Goal: Information Seeking & Learning: Compare options

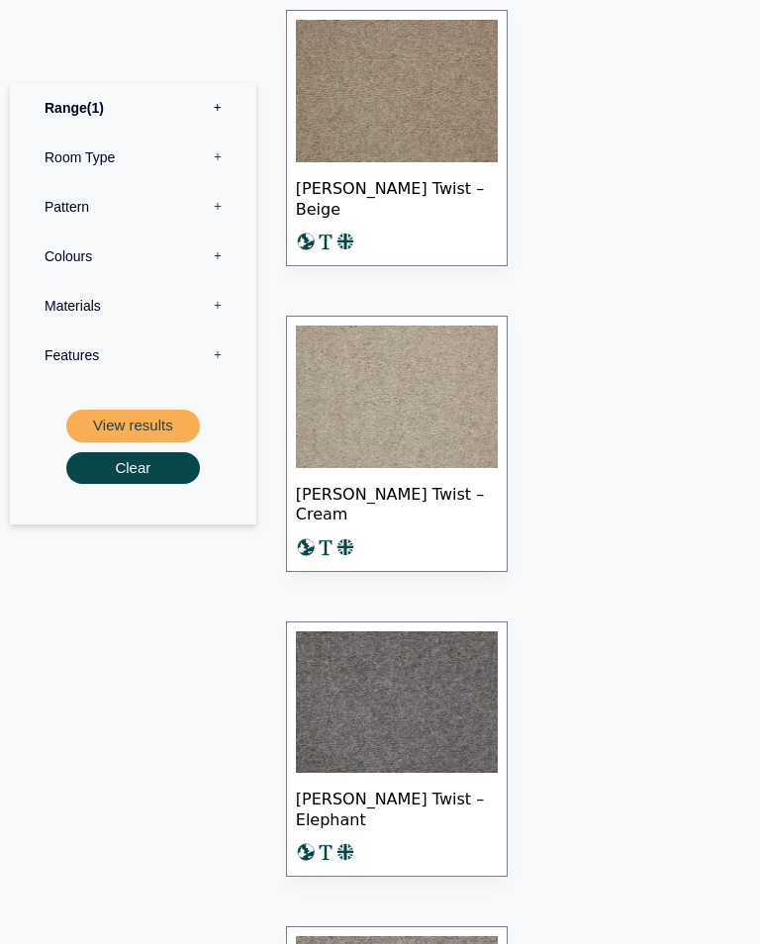
scroll to position [1619, 0]
click at [55, 257] on label "Colours 0" at bounding box center [133, 257] width 217 height 49
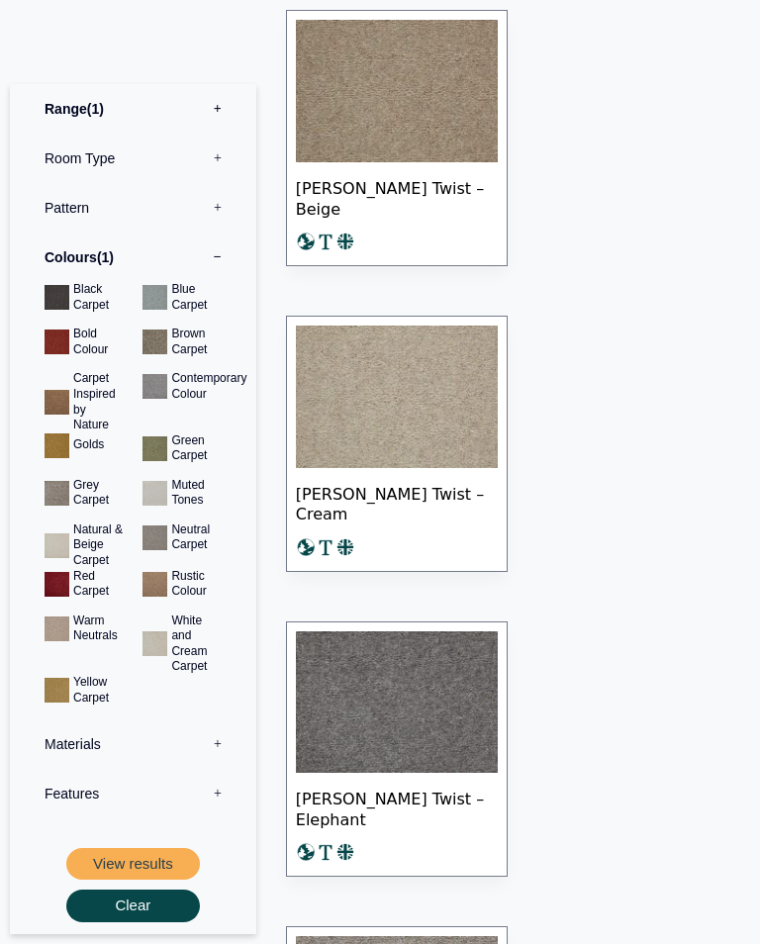
click at [133, 848] on button "View results" at bounding box center [133, 864] width 134 height 33
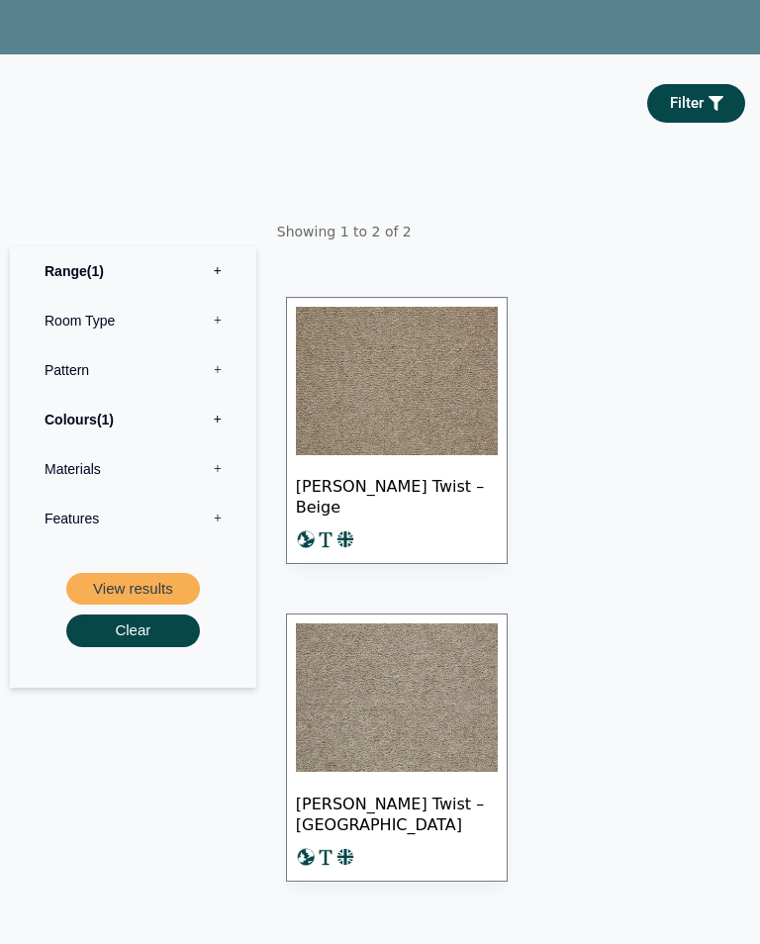
scroll to position [298, 0]
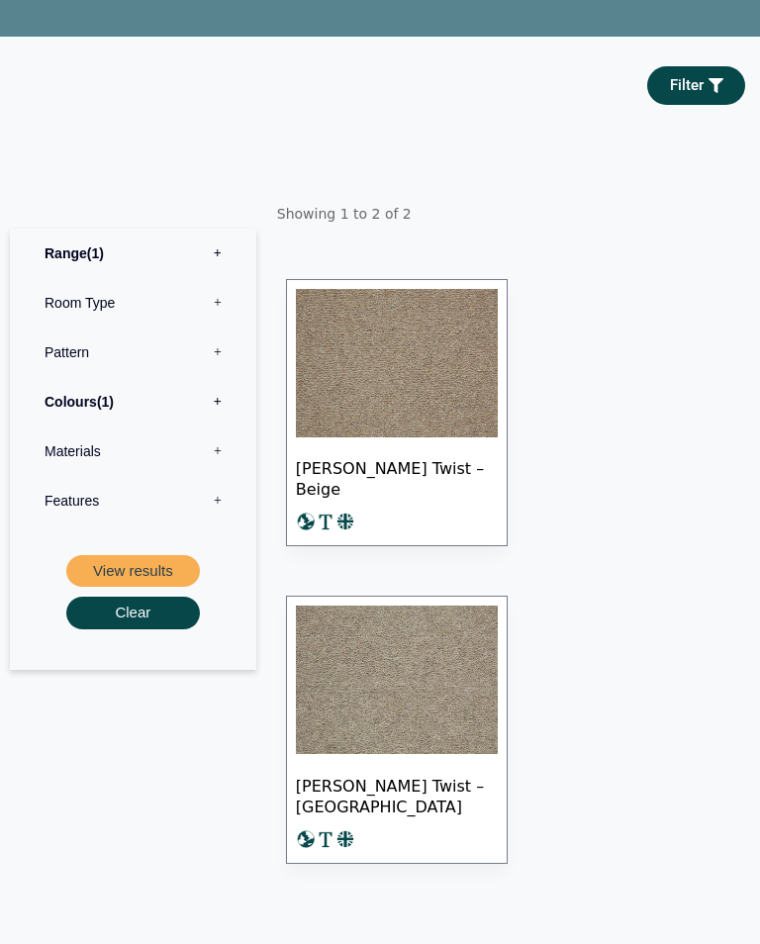
click at [345, 700] on img at bounding box center [397, 681] width 202 height 148
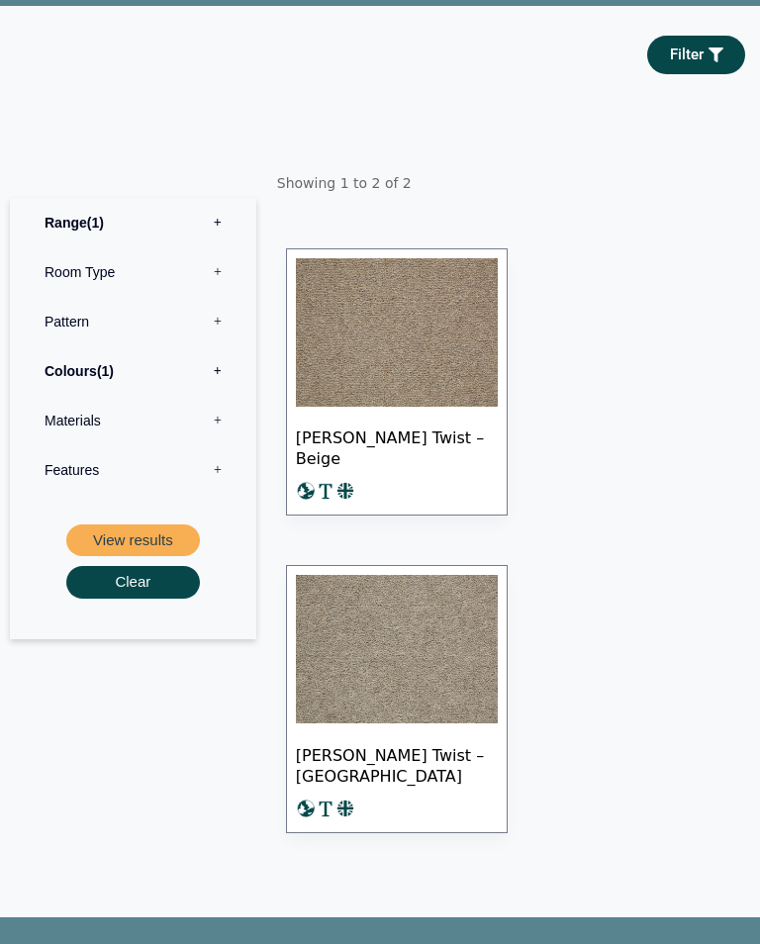
click at [106, 595] on button "Clear" at bounding box center [133, 582] width 134 height 33
click at [127, 598] on button "Clear" at bounding box center [133, 582] width 134 height 33
click at [685, 62] on span "Filter" at bounding box center [687, 54] width 34 height 15
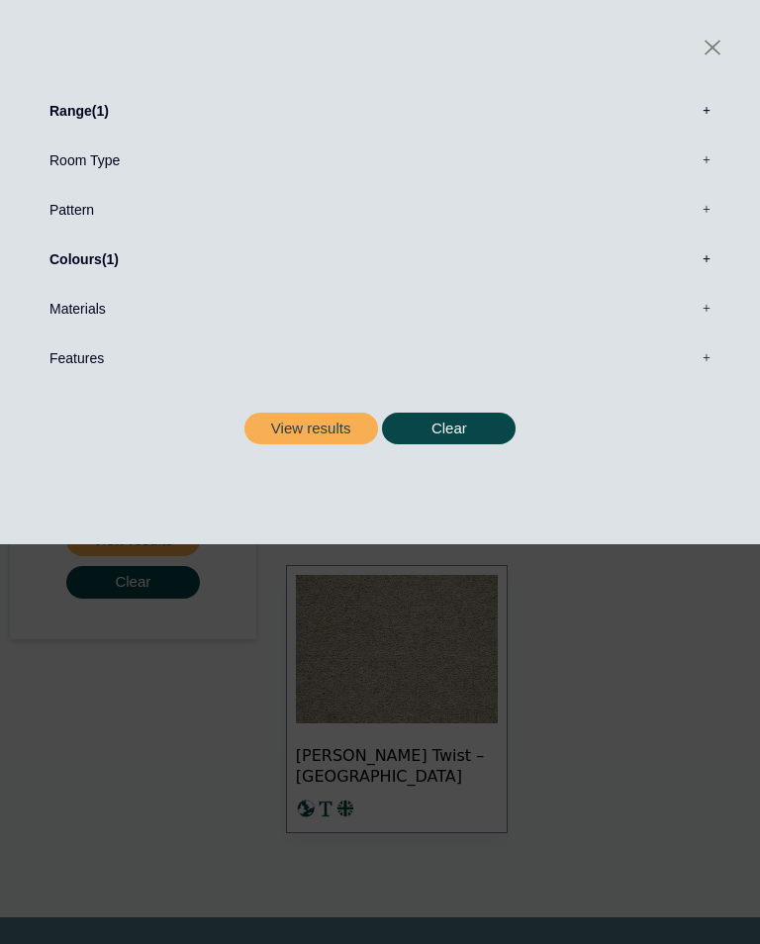
click at [64, 254] on label "Colours 1" at bounding box center [380, 259] width 701 height 49
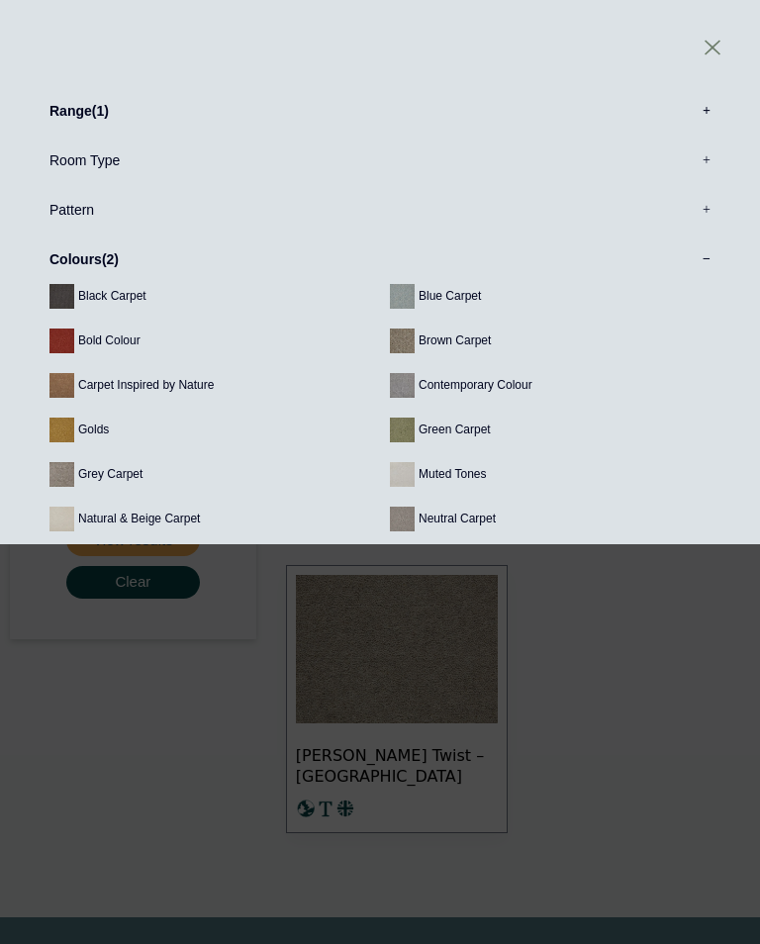
click at [700, 41] on link at bounding box center [713, 48] width 36 height 36
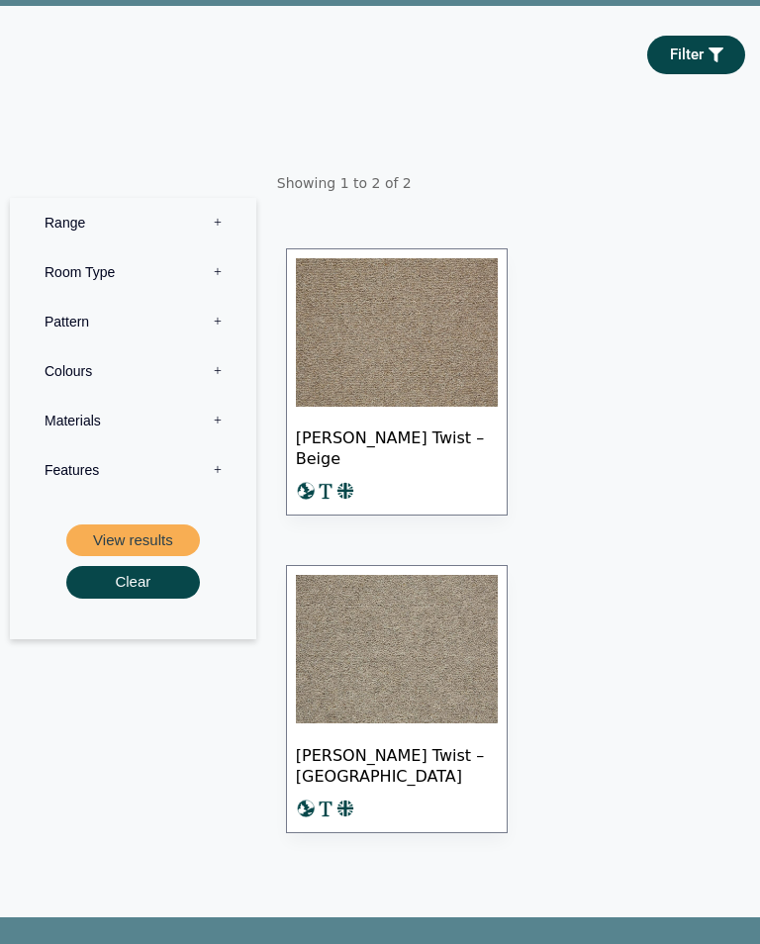
click at [58, 374] on label "Colours 0" at bounding box center [133, 370] width 217 height 49
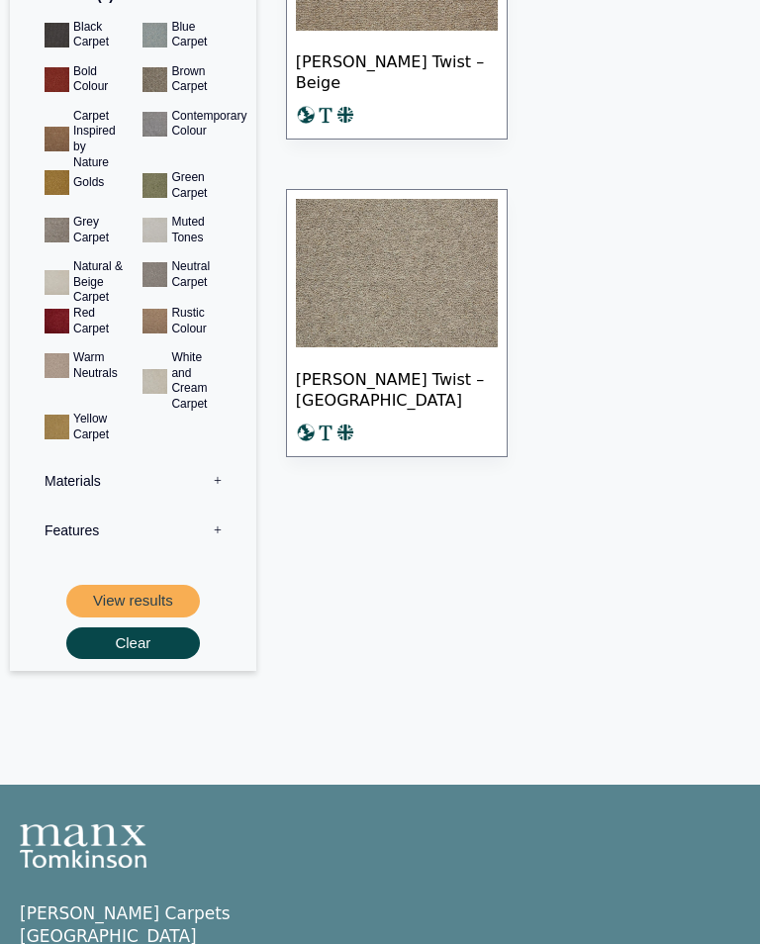
scroll to position [789, 0]
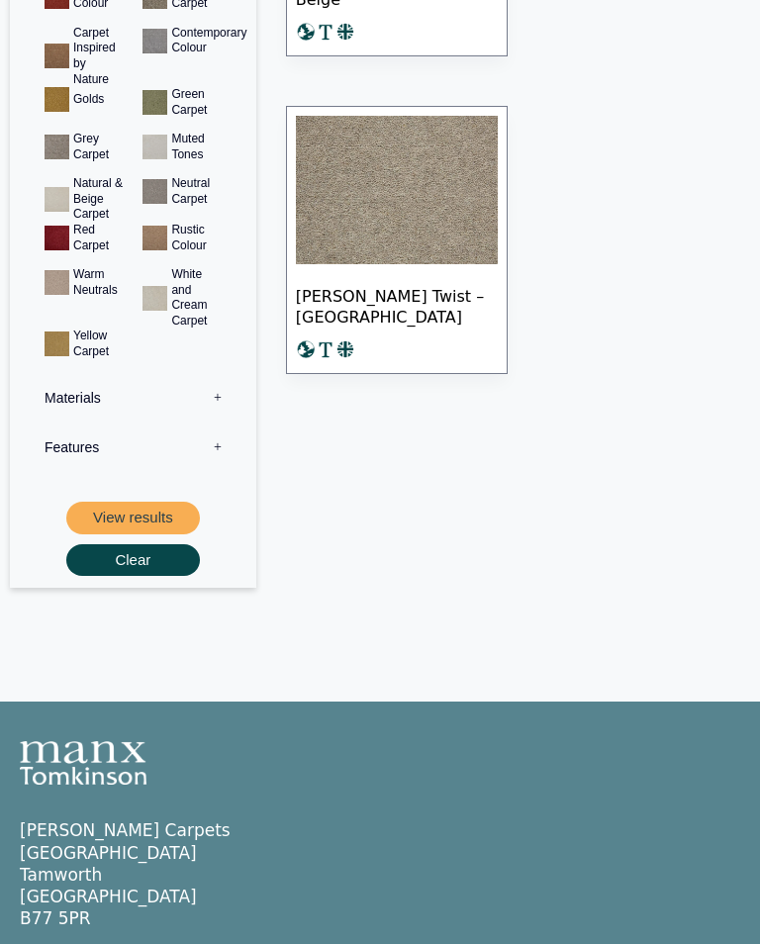
click at [105, 516] on button "View results" at bounding box center [133, 518] width 134 height 33
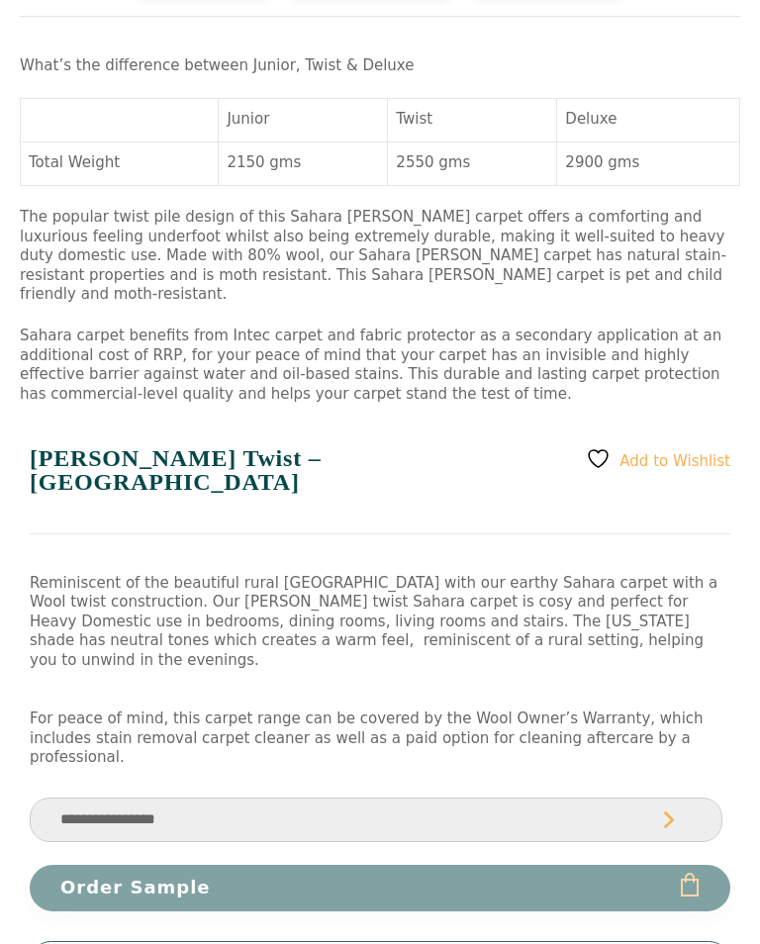
scroll to position [880, 0]
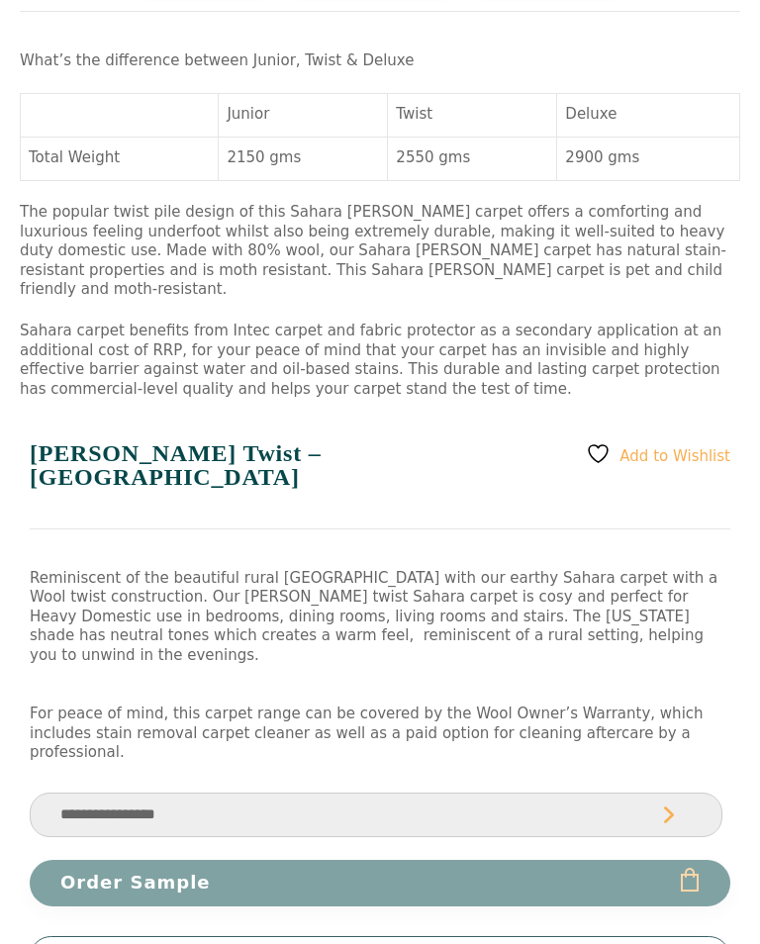
click at [157, 794] on select "**********" at bounding box center [376, 816] width 693 height 45
select select "**********"
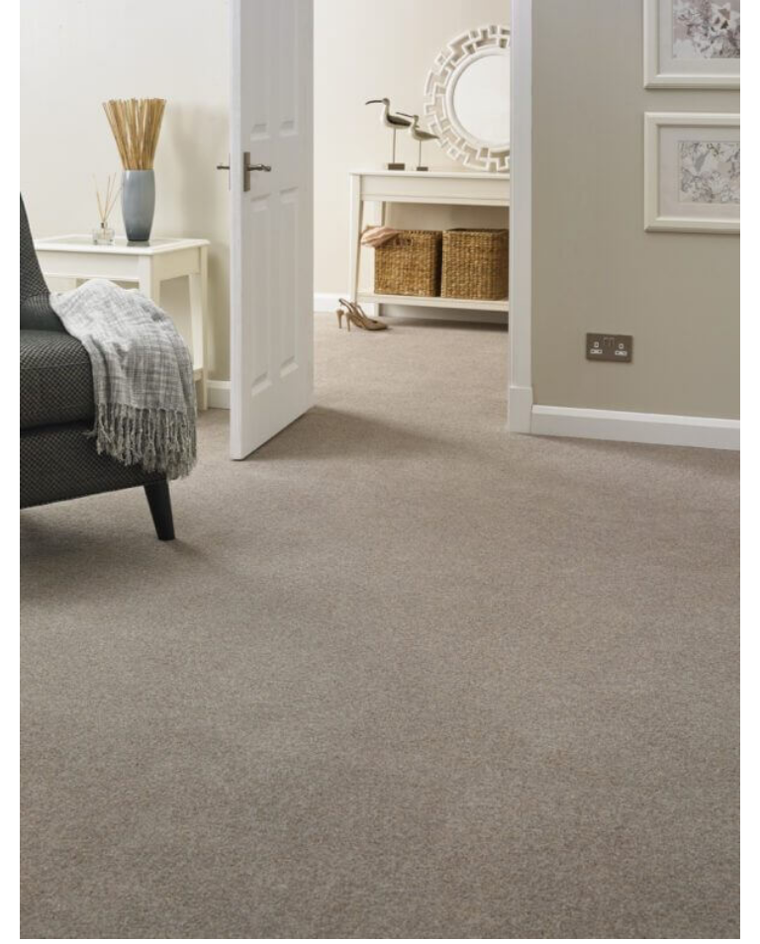
scroll to position [206, 0]
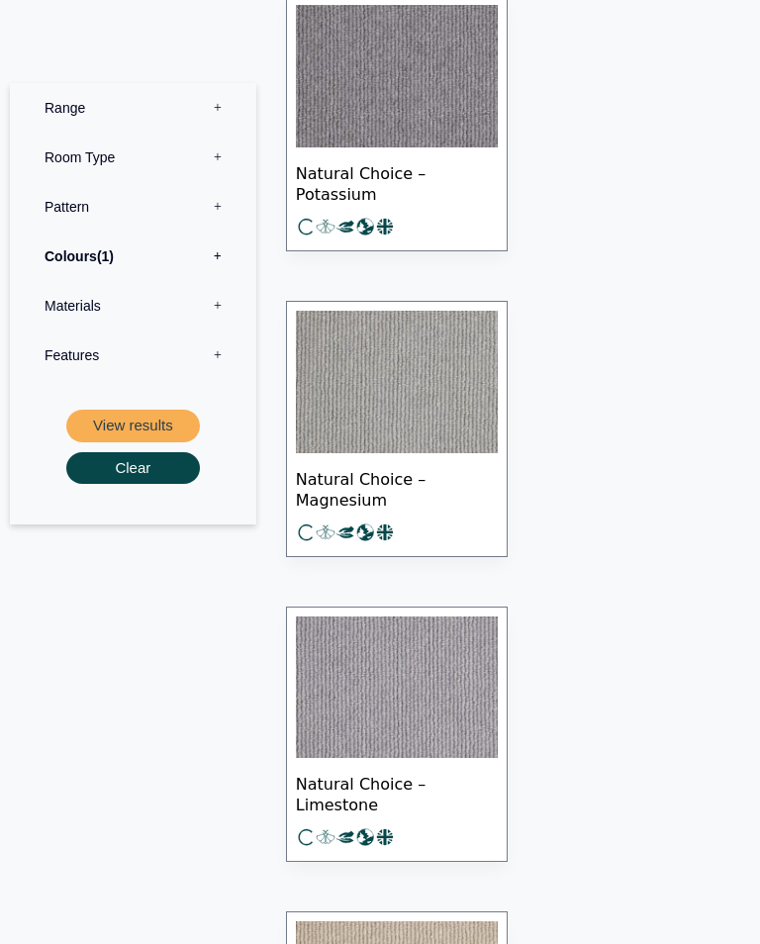
scroll to position [6550, 0]
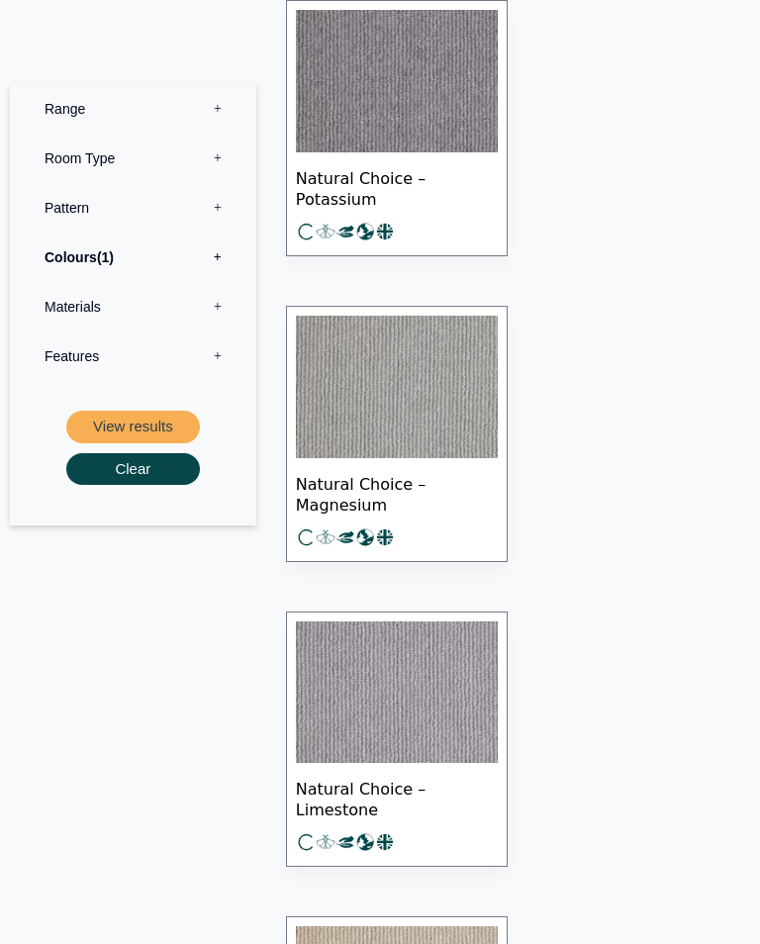
click at [43, 109] on label "Range 0" at bounding box center [133, 108] width 217 height 49
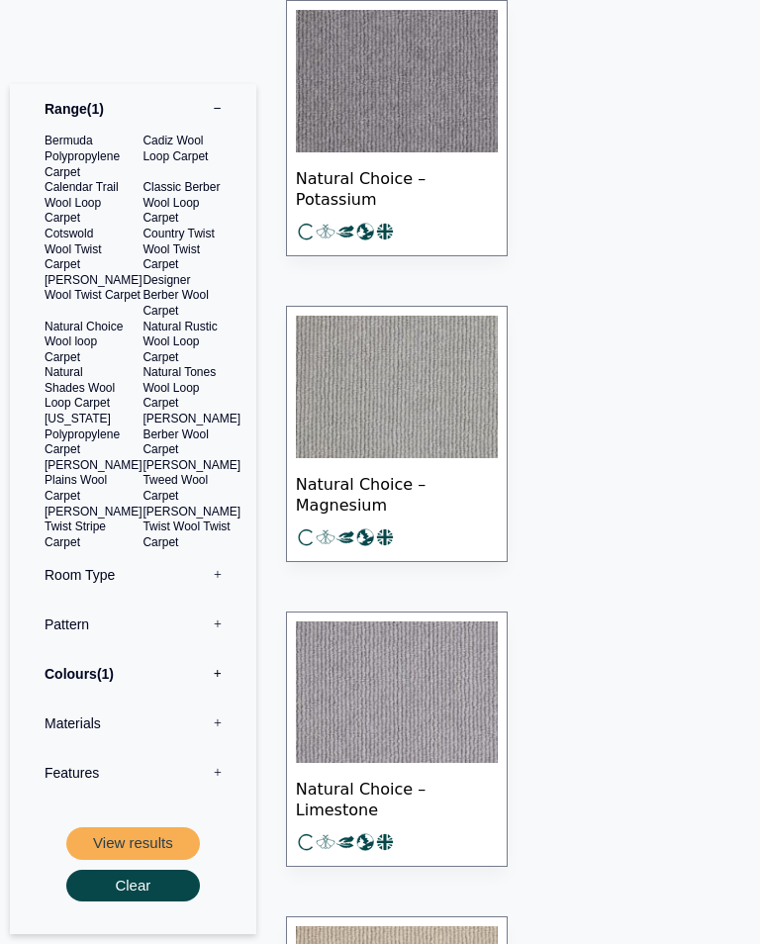
click at [106, 827] on button "View results" at bounding box center [133, 843] width 134 height 33
click at [82, 878] on button "Clear" at bounding box center [133, 886] width 134 height 33
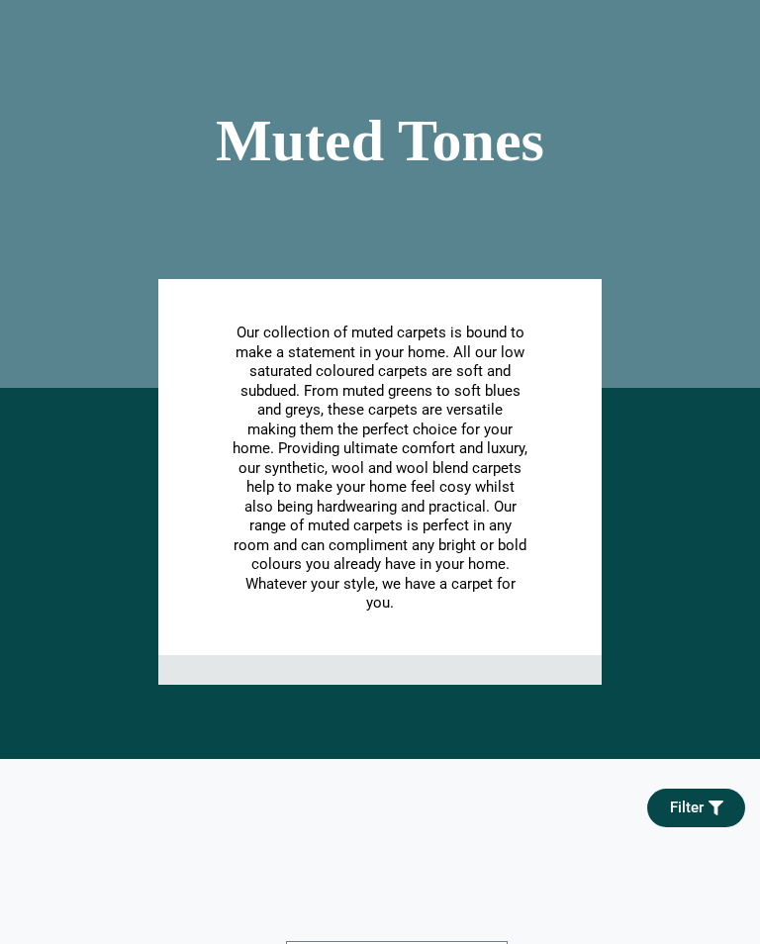
scroll to position [0, 0]
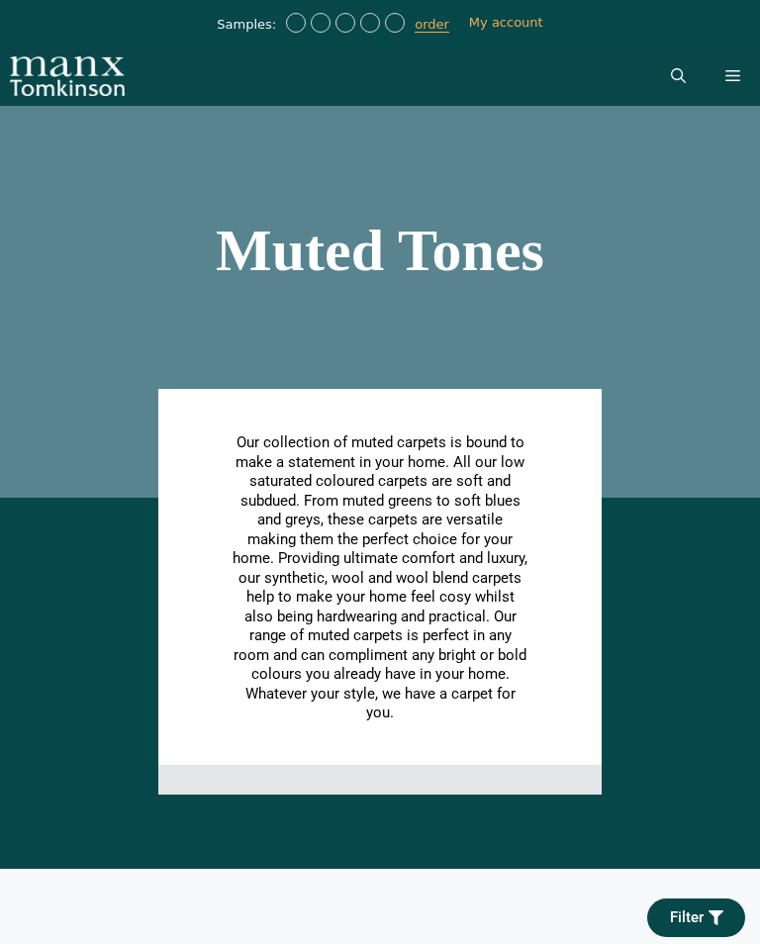
click at [683, 914] on span "Filter" at bounding box center [687, 917] width 34 height 15
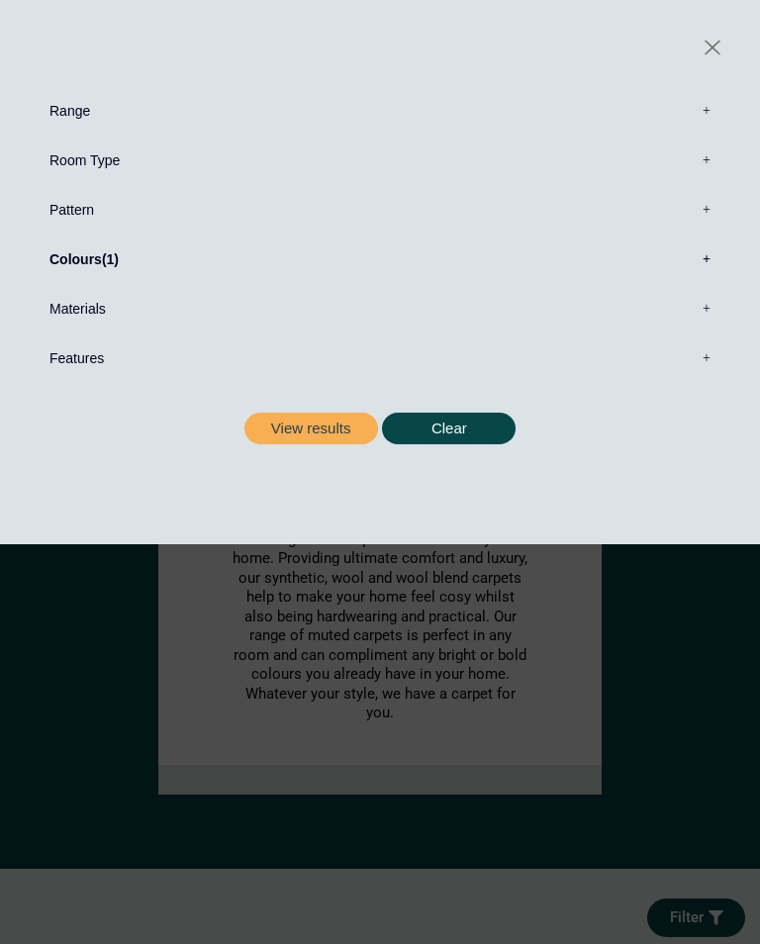
click at [58, 110] on label "Range 0" at bounding box center [380, 110] width 701 height 49
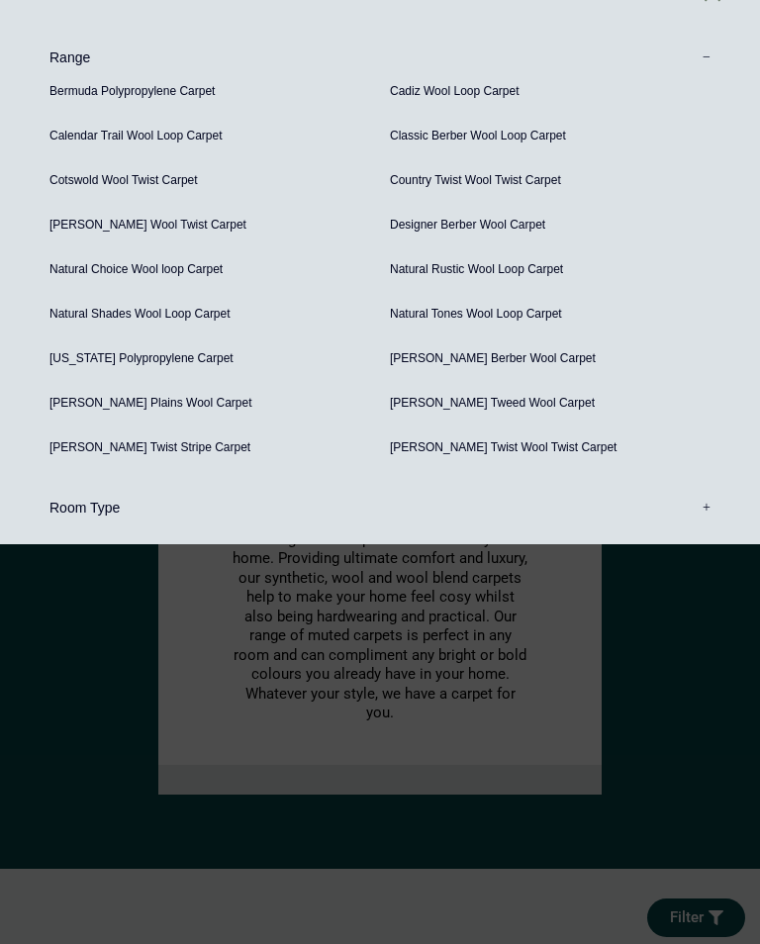
scroll to position [52, 0]
click at [55, 494] on label "Room Type 0" at bounding box center [380, 508] width 701 height 49
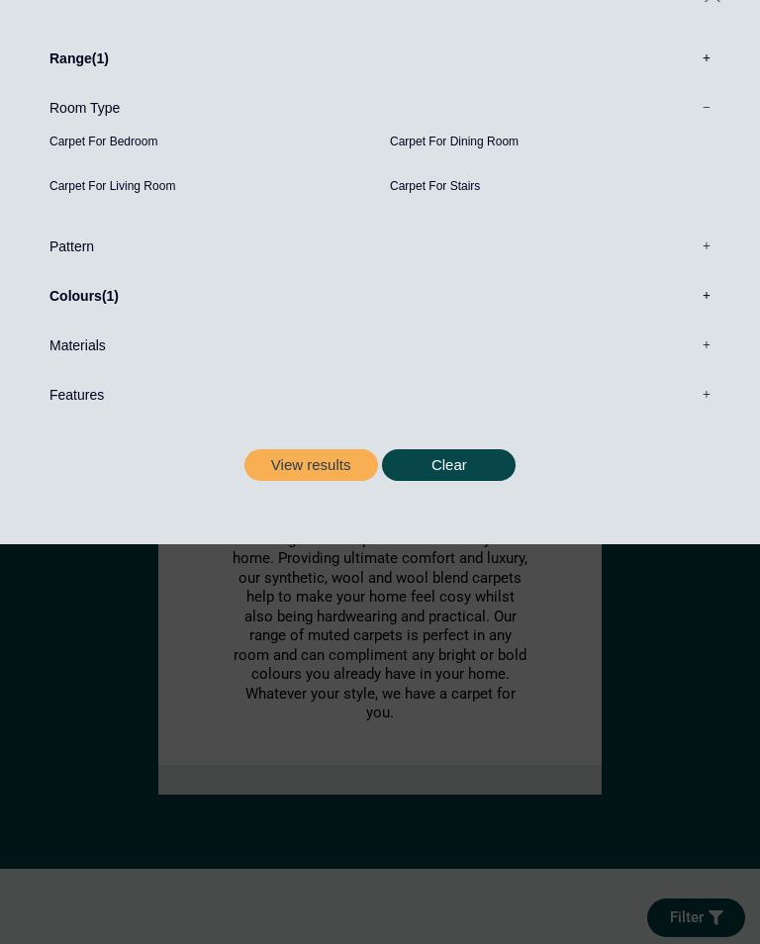
click at [275, 460] on button "View results" at bounding box center [311, 465] width 134 height 33
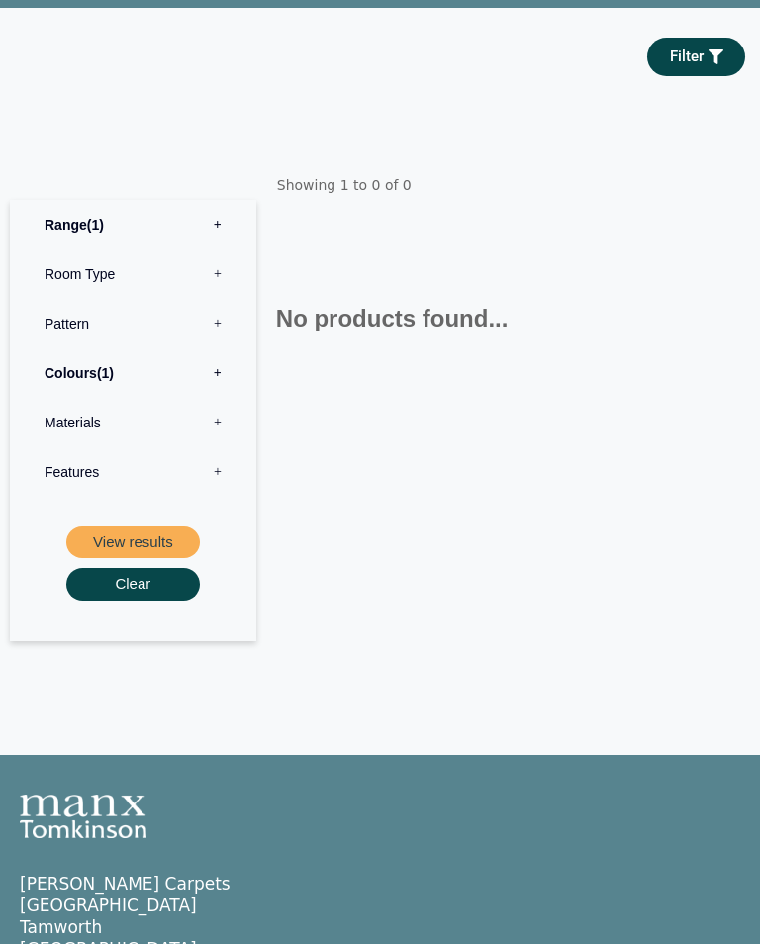
scroll to position [345, 0]
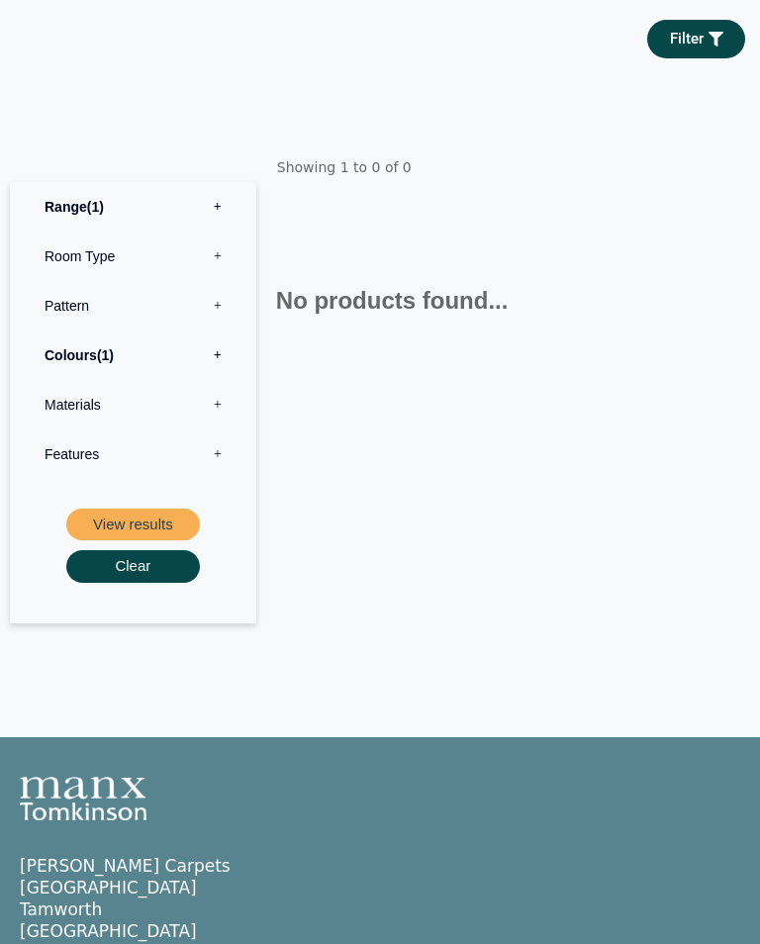
click at [85, 576] on button "Clear" at bounding box center [133, 566] width 134 height 33
click at [50, 363] on label "Colours 0" at bounding box center [133, 354] width 217 height 49
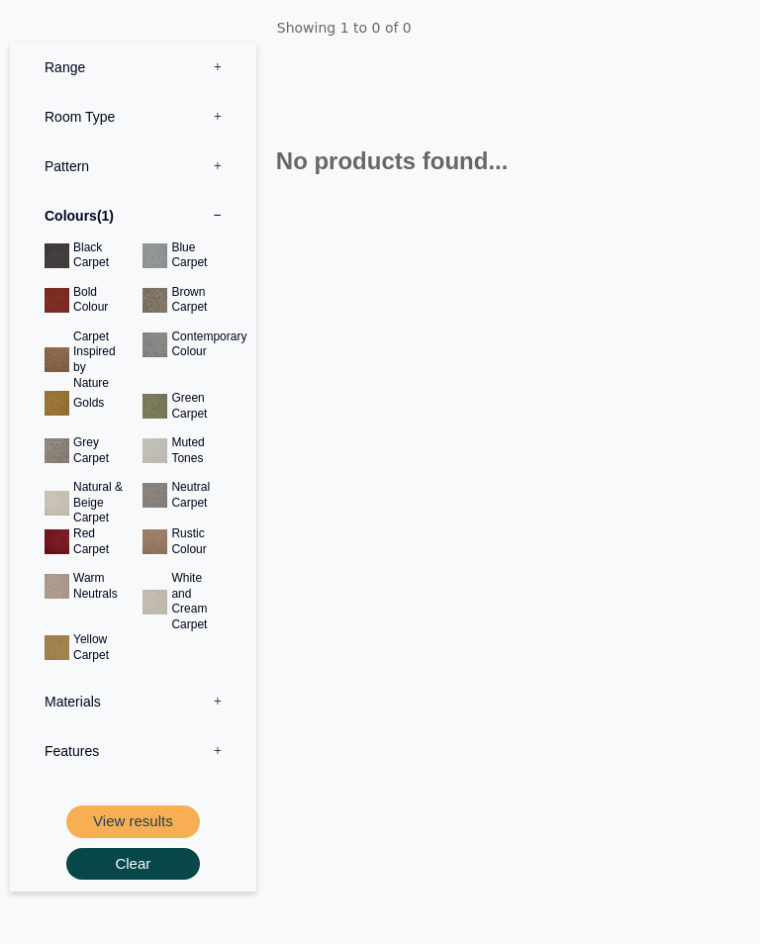
scroll to position [508, 0]
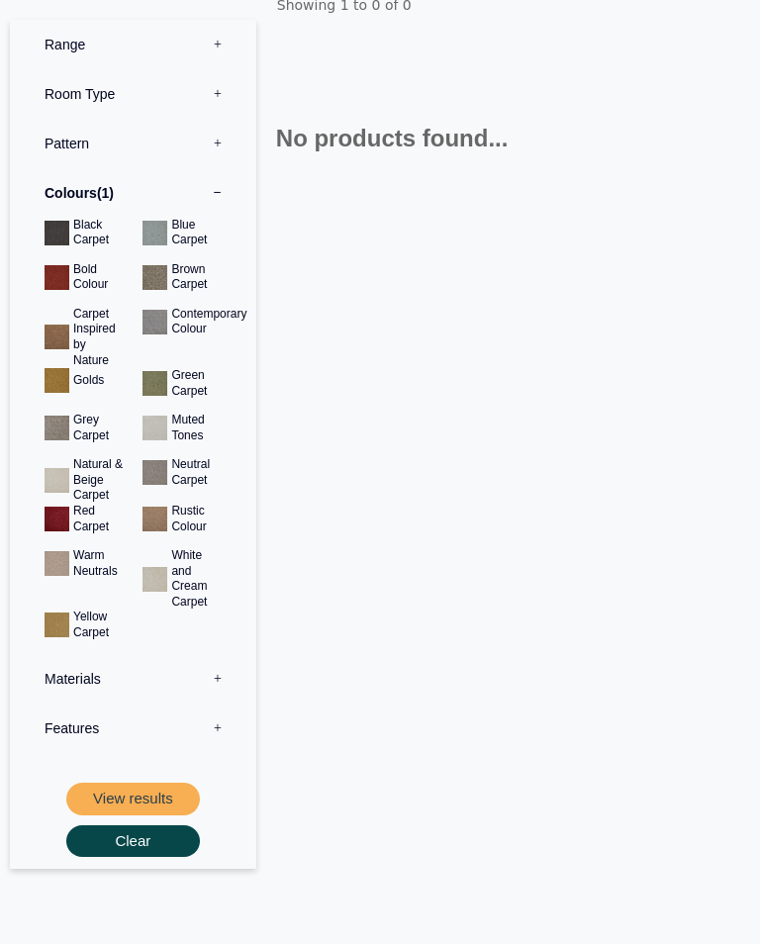
click at [94, 793] on button "View results" at bounding box center [133, 799] width 134 height 33
click at [98, 783] on button "View results" at bounding box center [133, 799] width 134 height 33
click at [47, 69] on label "Range 0" at bounding box center [133, 44] width 217 height 49
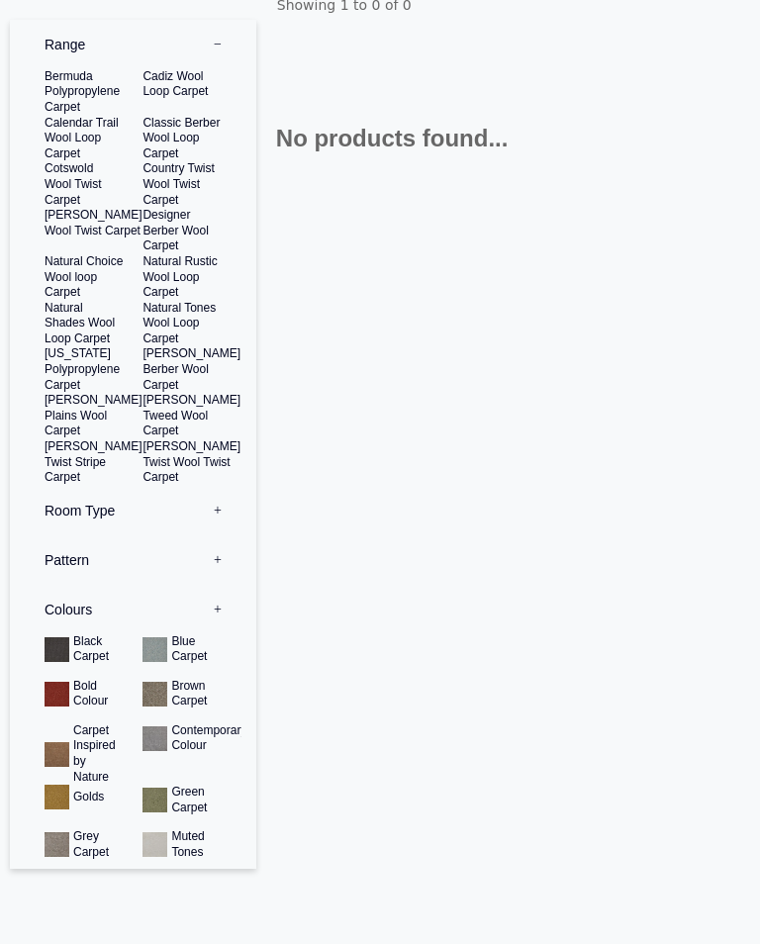
click at [60, 69] on label "Range 0" at bounding box center [133, 44] width 217 height 49
click at [204, 69] on label "Range 0" at bounding box center [133, 44] width 217 height 49
click at [54, 69] on label "Range 0" at bounding box center [133, 44] width 217 height 49
click at [58, 69] on label "Range 0" at bounding box center [133, 44] width 217 height 49
click at [43, 69] on label "Range 0" at bounding box center [133, 44] width 217 height 49
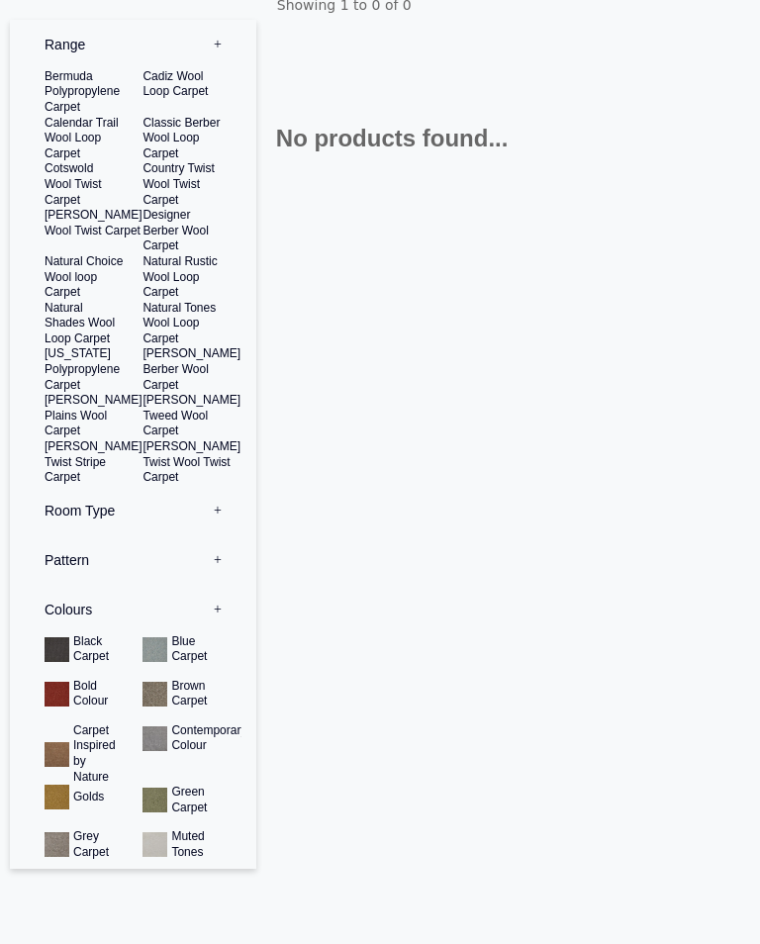
scroll to position [0, 0]
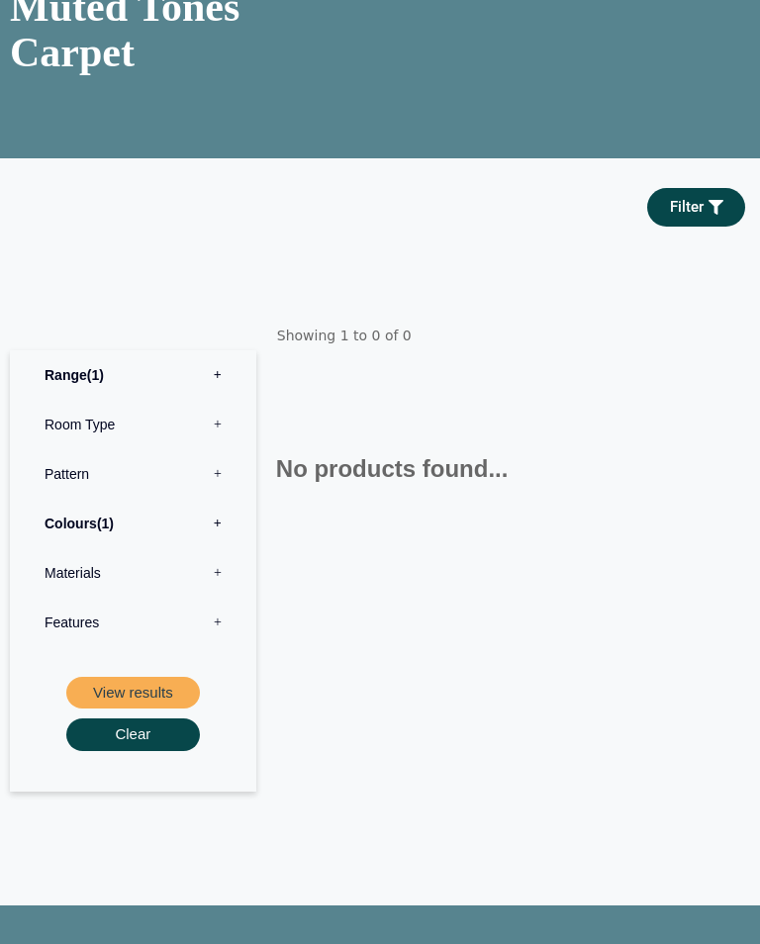
scroll to position [299, 0]
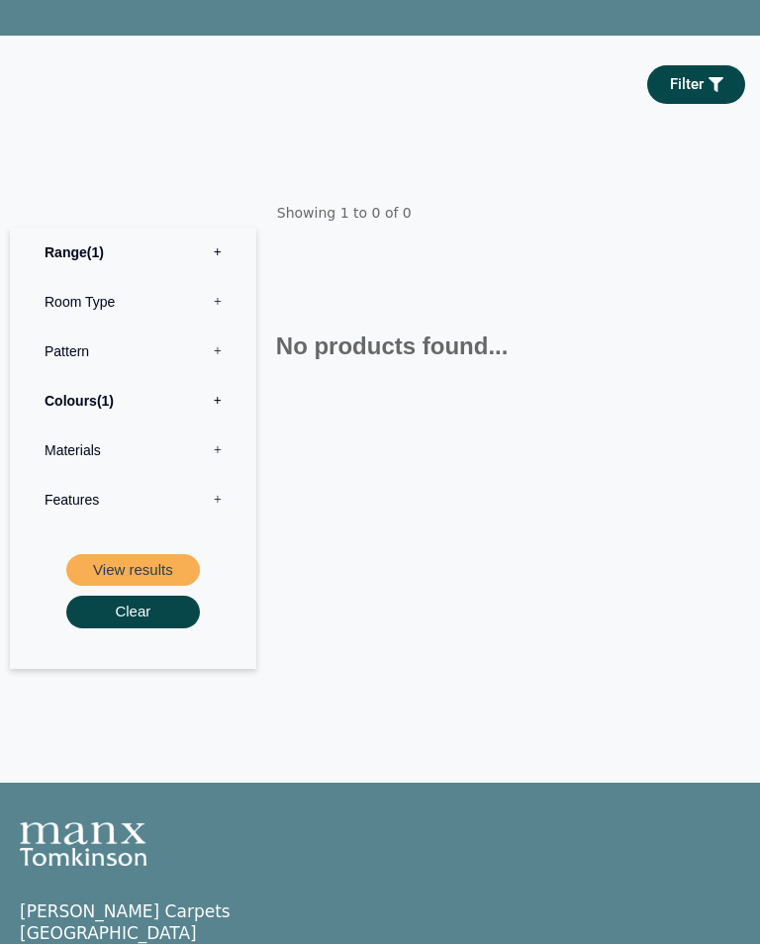
click at [71, 415] on label "Colours 1" at bounding box center [133, 401] width 217 height 49
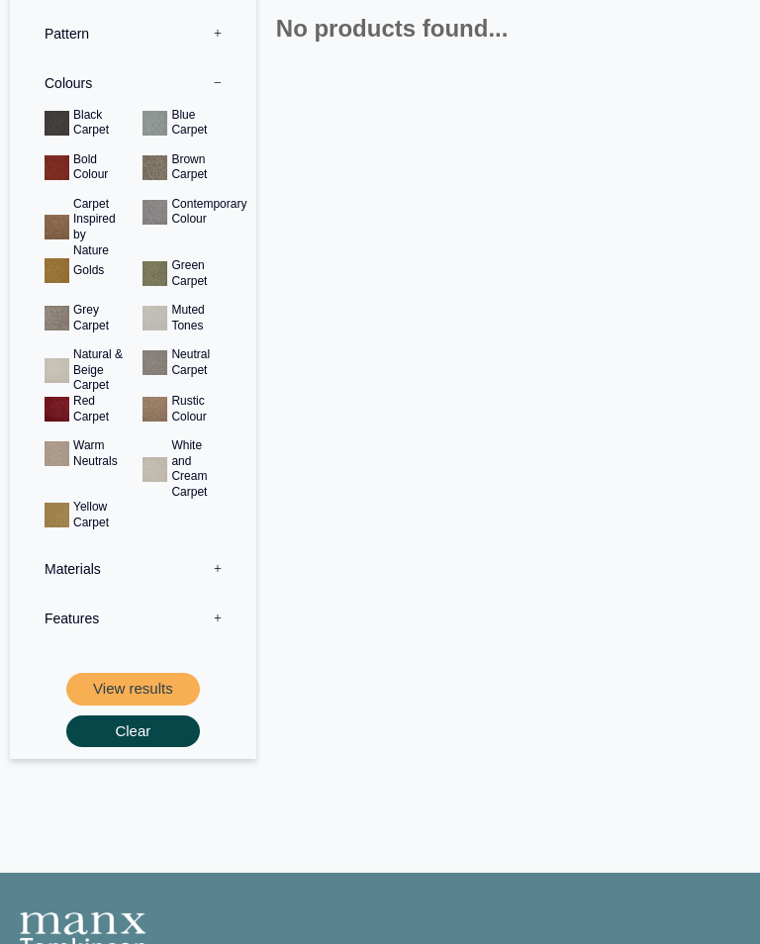
scroll to position [693, 0]
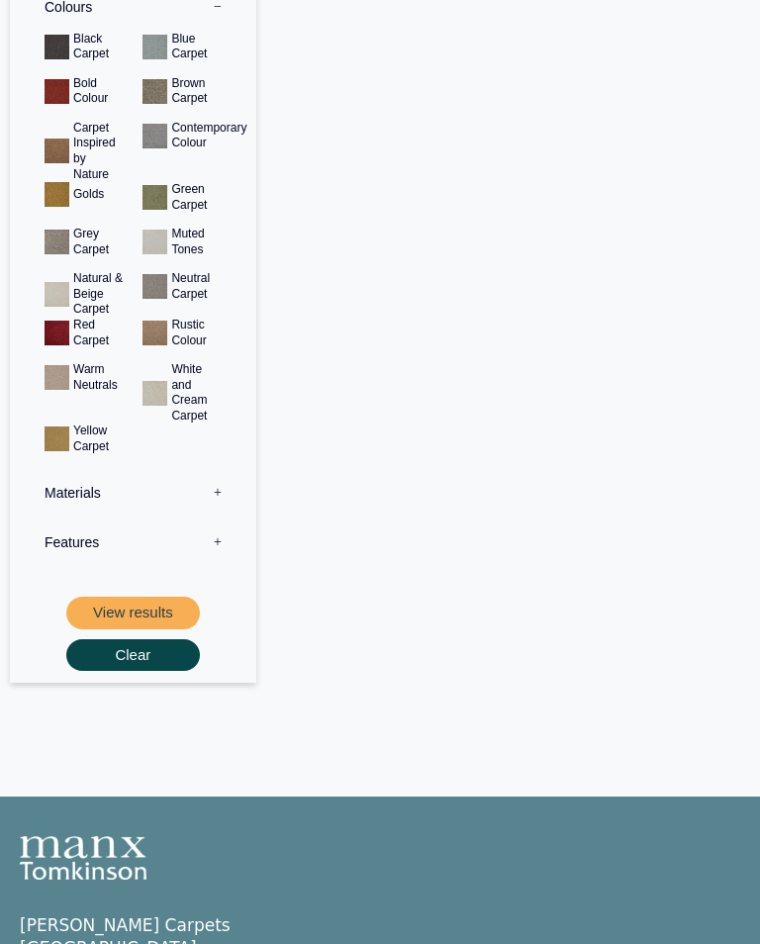
click at [100, 606] on button "View results" at bounding box center [133, 614] width 134 height 33
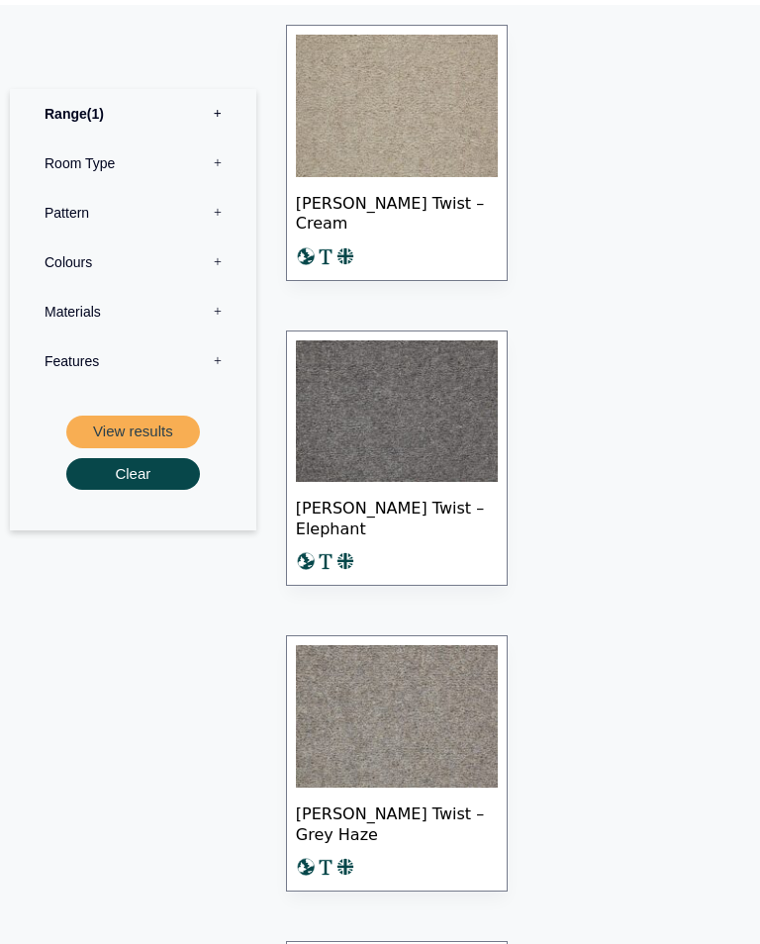
scroll to position [1544, 0]
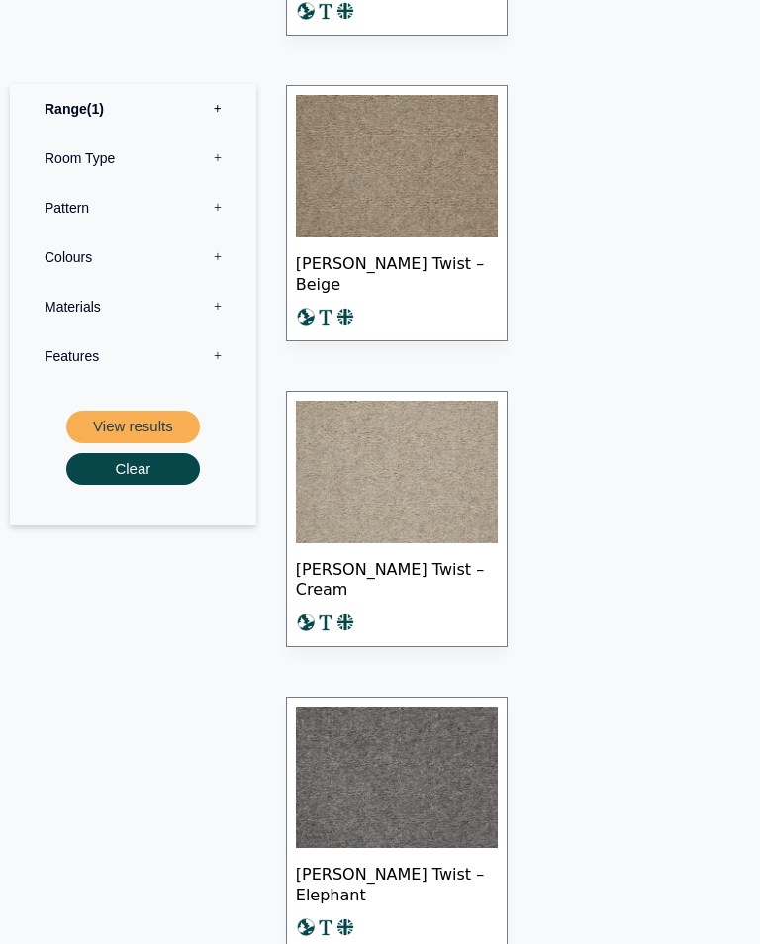
click at [362, 474] on img at bounding box center [397, 472] width 202 height 142
click at [321, 570] on span "[PERSON_NAME] Twist – Cream" at bounding box center [397, 577] width 202 height 69
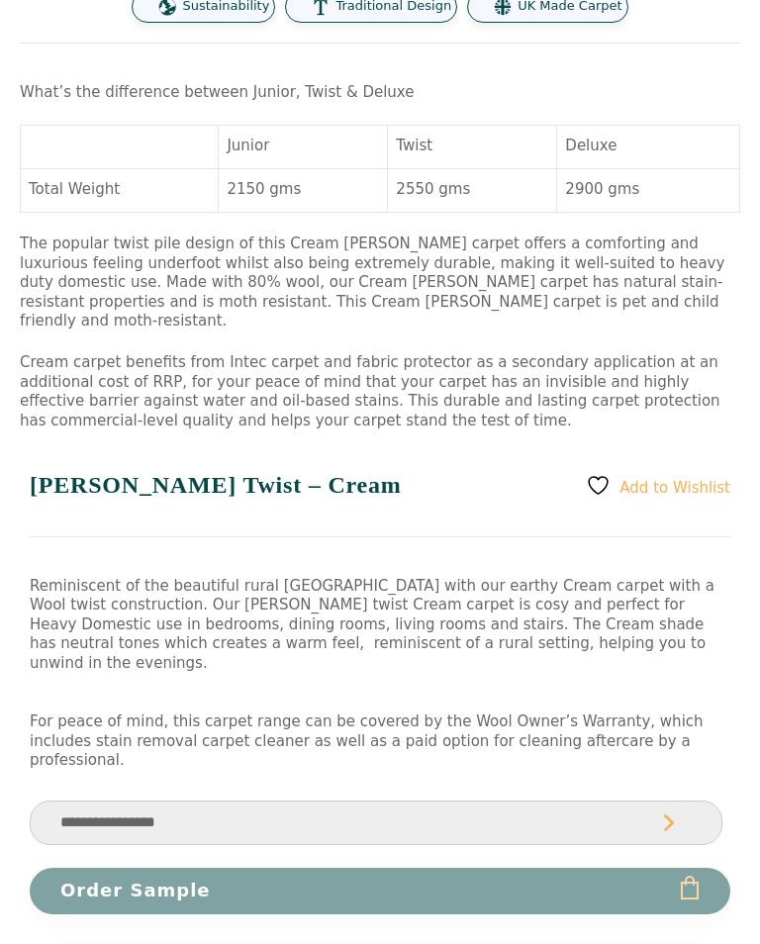
scroll to position [988, 0]
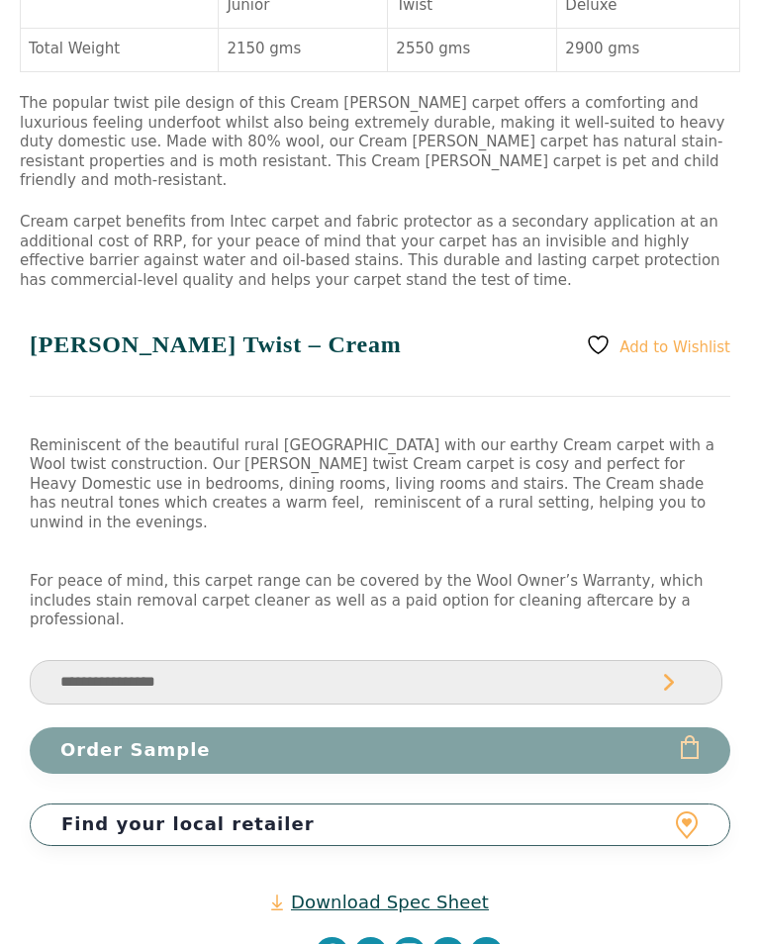
click at [112, 661] on select "**********" at bounding box center [376, 683] width 693 height 45
select select "**********"
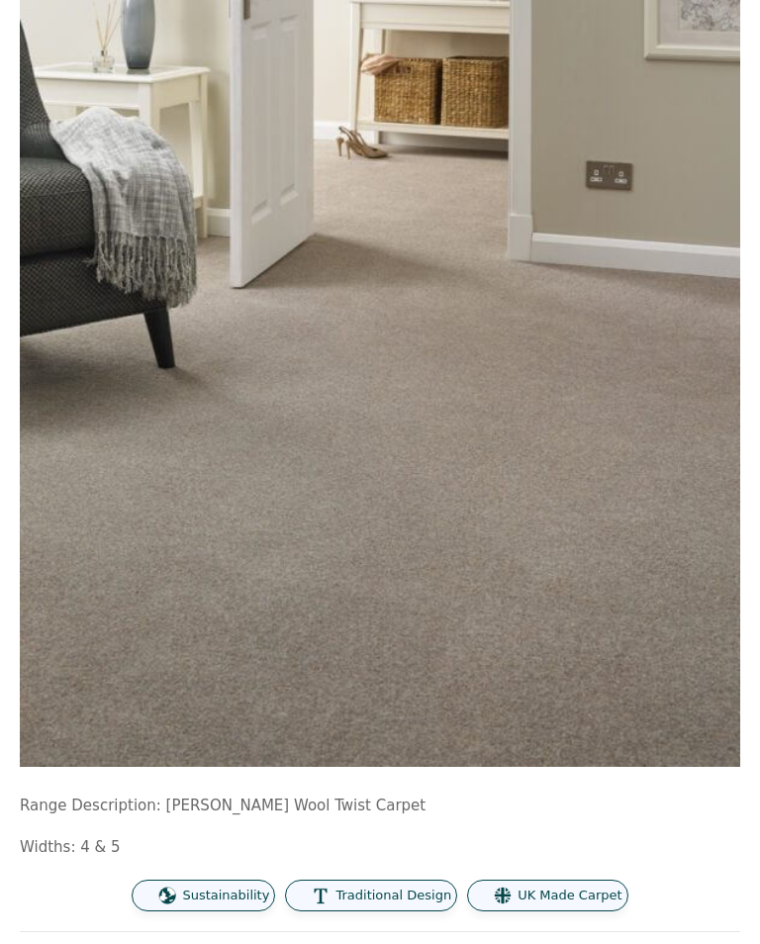
scroll to position [378, 0]
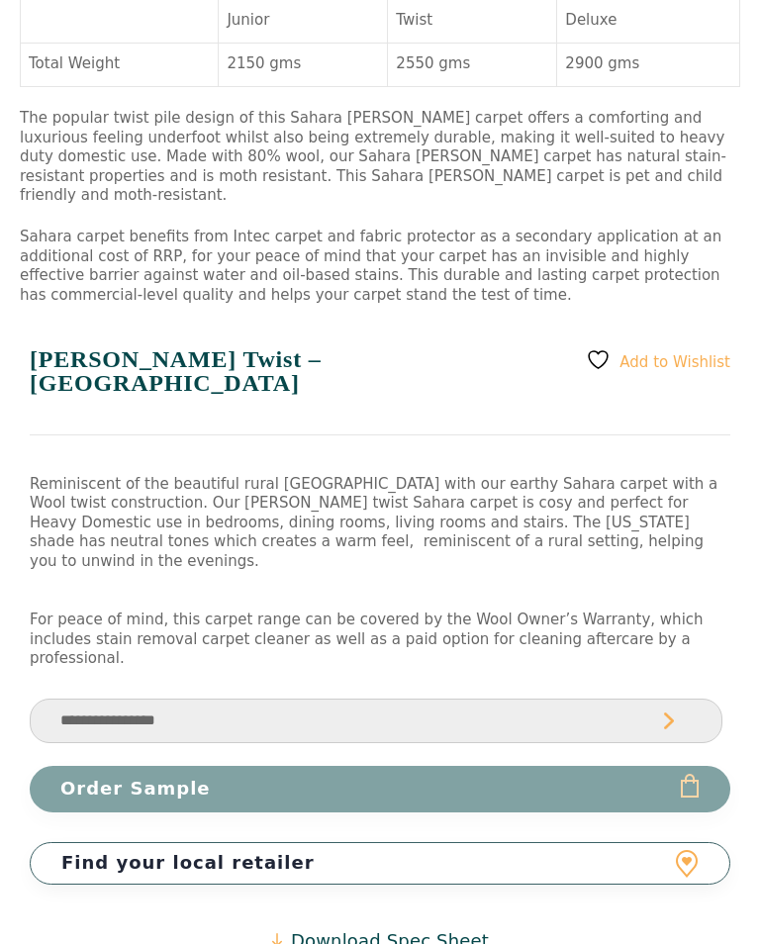
scroll to position [1129, 0]
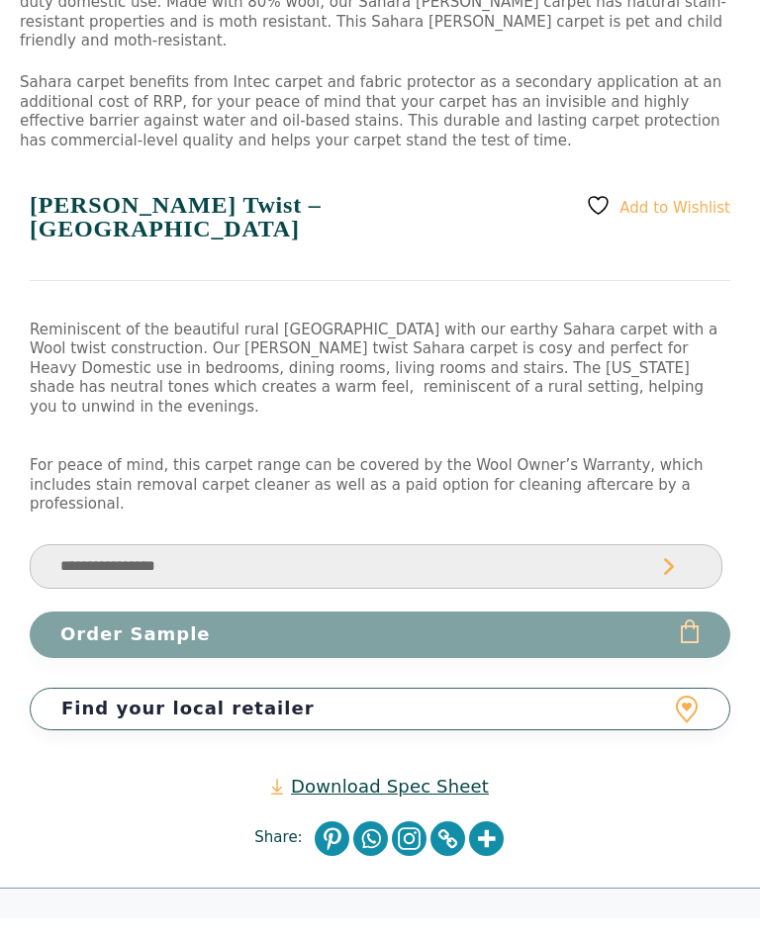
click at [81, 544] on select "**********" at bounding box center [376, 566] width 693 height 45
select select "**********"
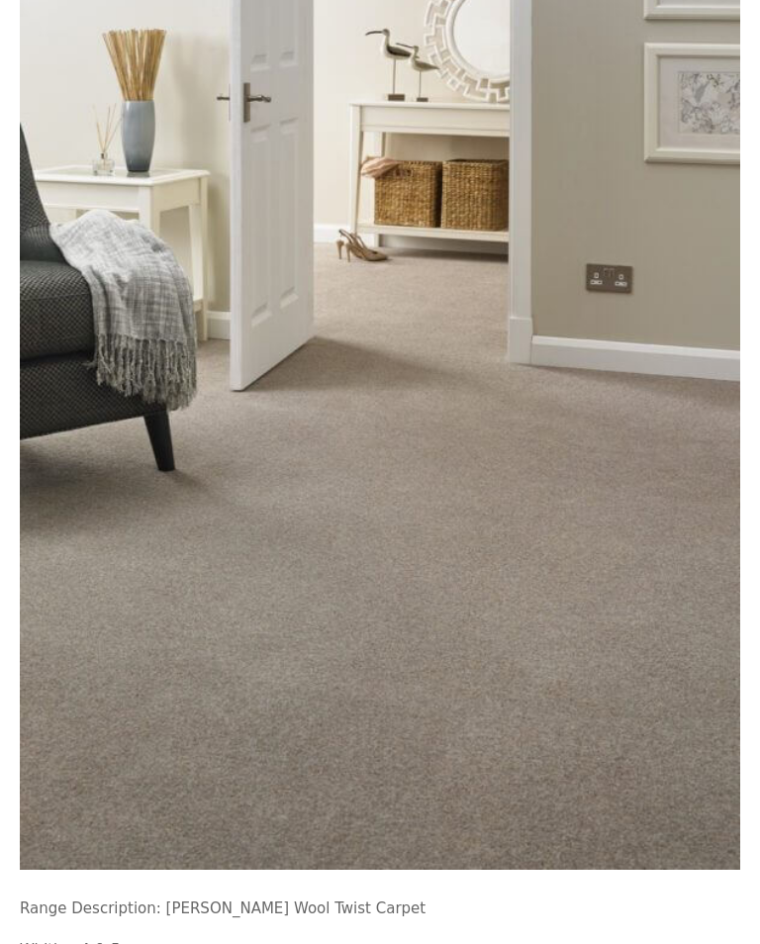
scroll to position [276, 0]
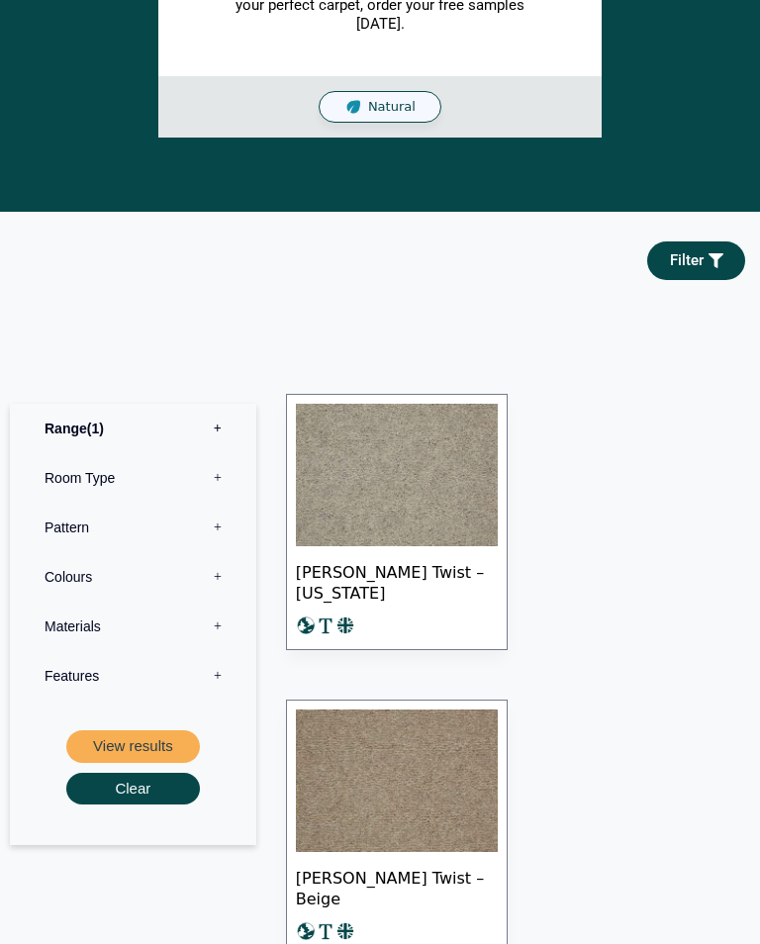
scroll to position [928, 0]
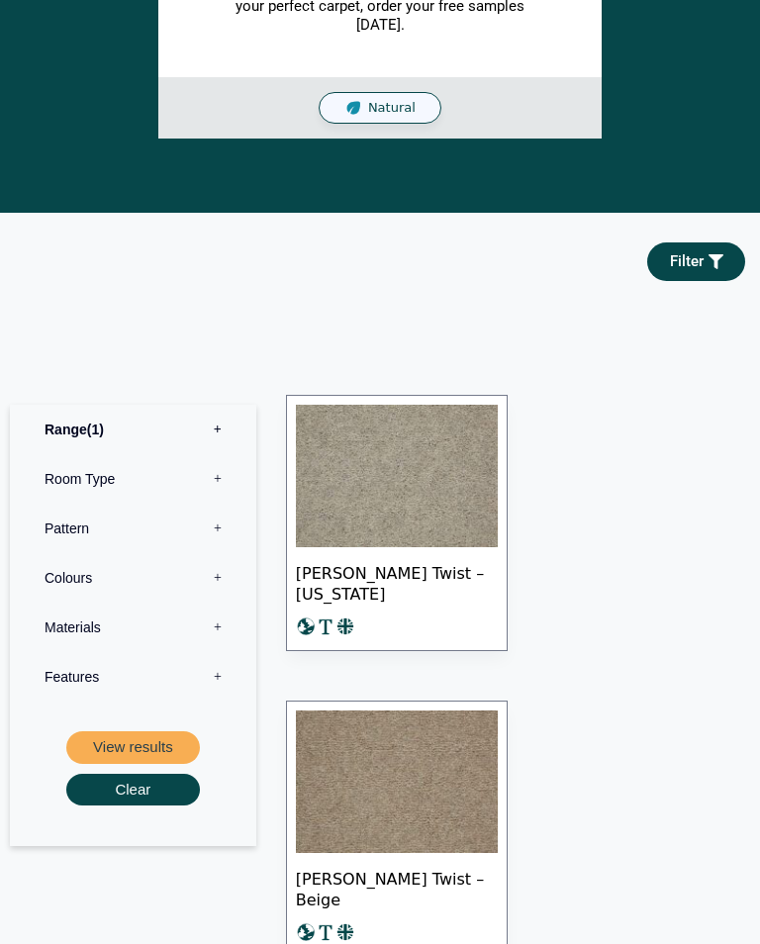
click at [62, 419] on label "Range 1" at bounding box center [133, 429] width 217 height 49
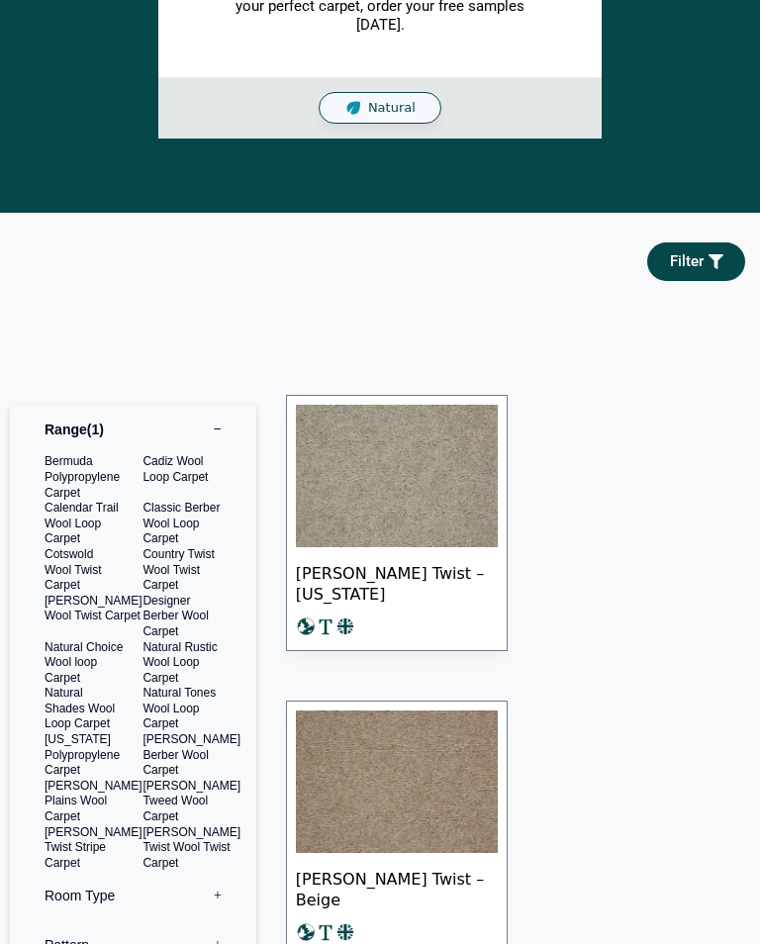
click at [93, 920] on label "Pattern 0" at bounding box center [133, 944] width 217 height 49
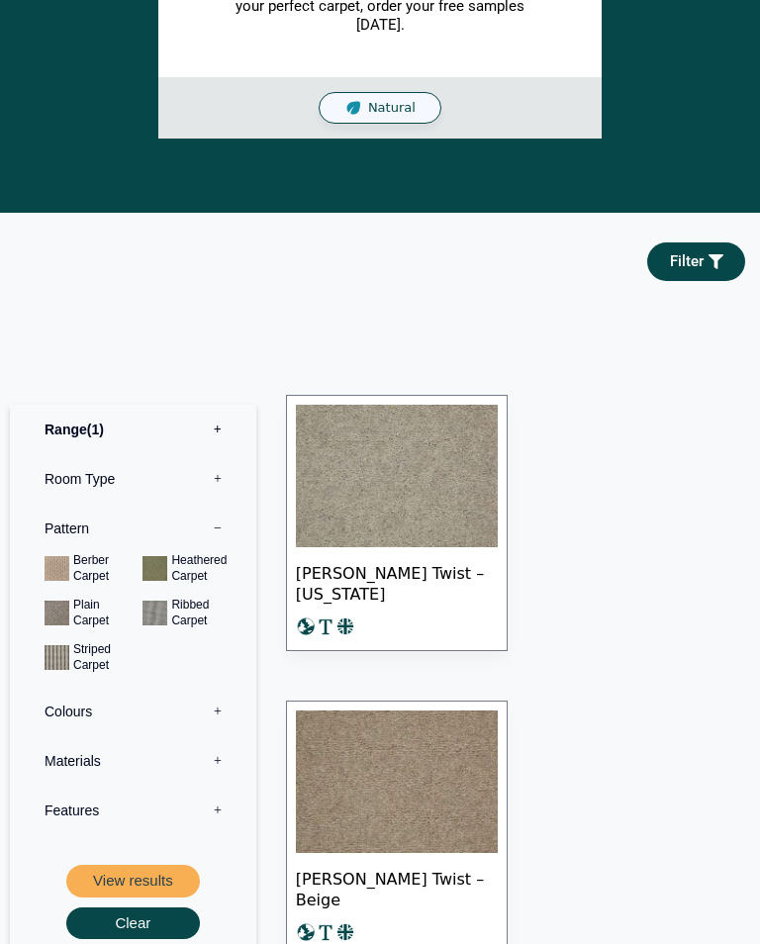
click at [148, 454] on label "Room Type 0" at bounding box center [133, 478] width 217 height 49
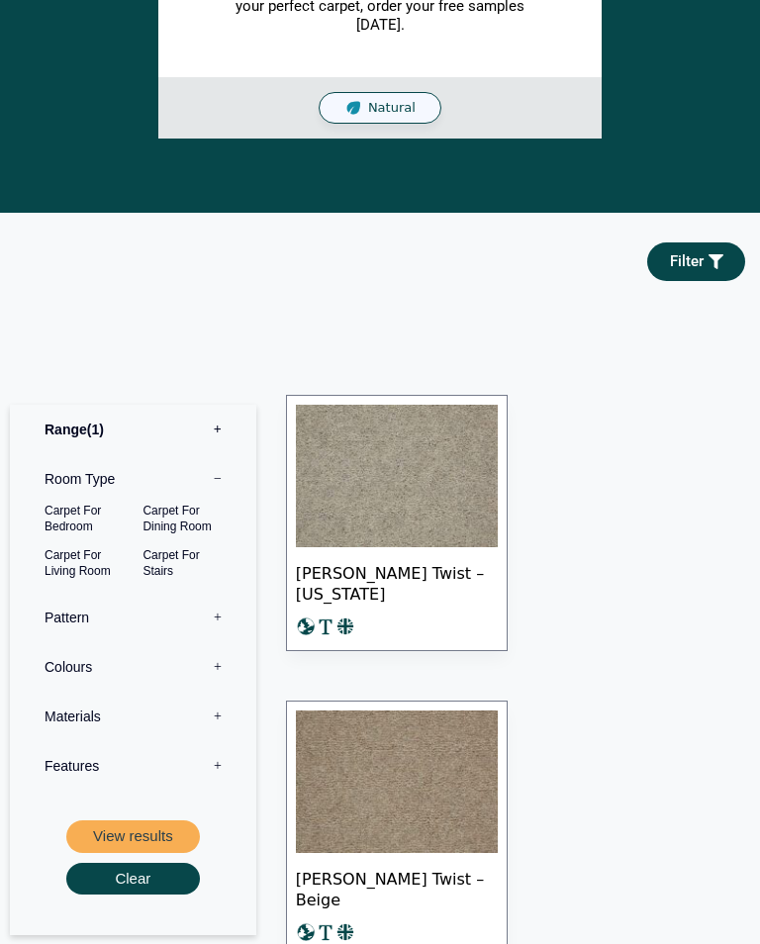
click at [43, 424] on label "Range 1" at bounding box center [133, 429] width 217 height 49
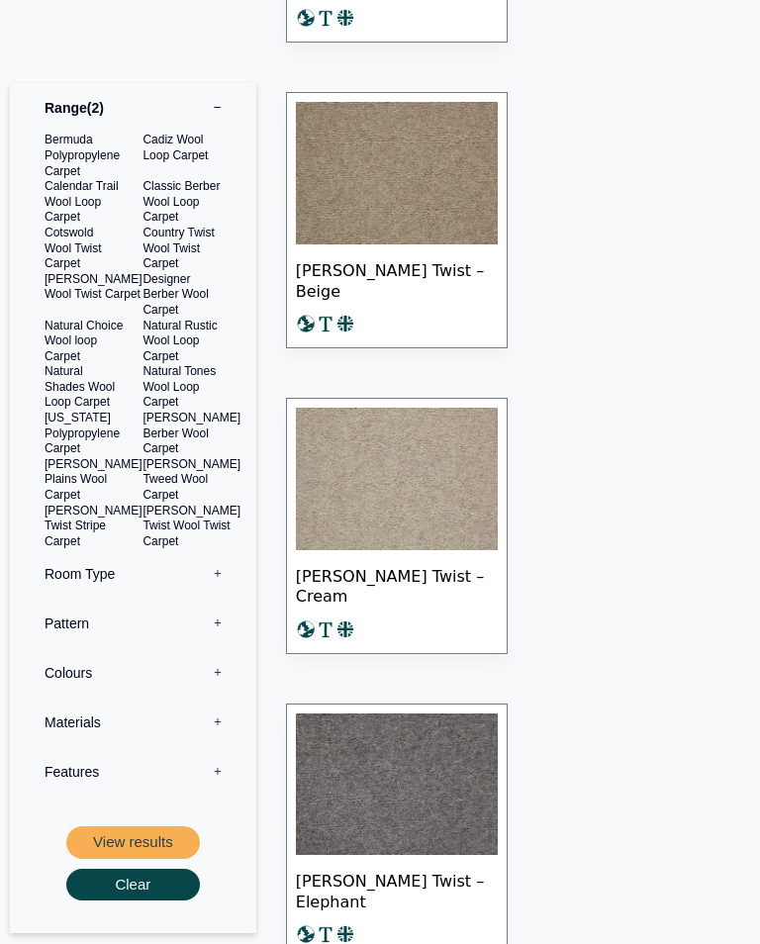
scroll to position [1535, 0]
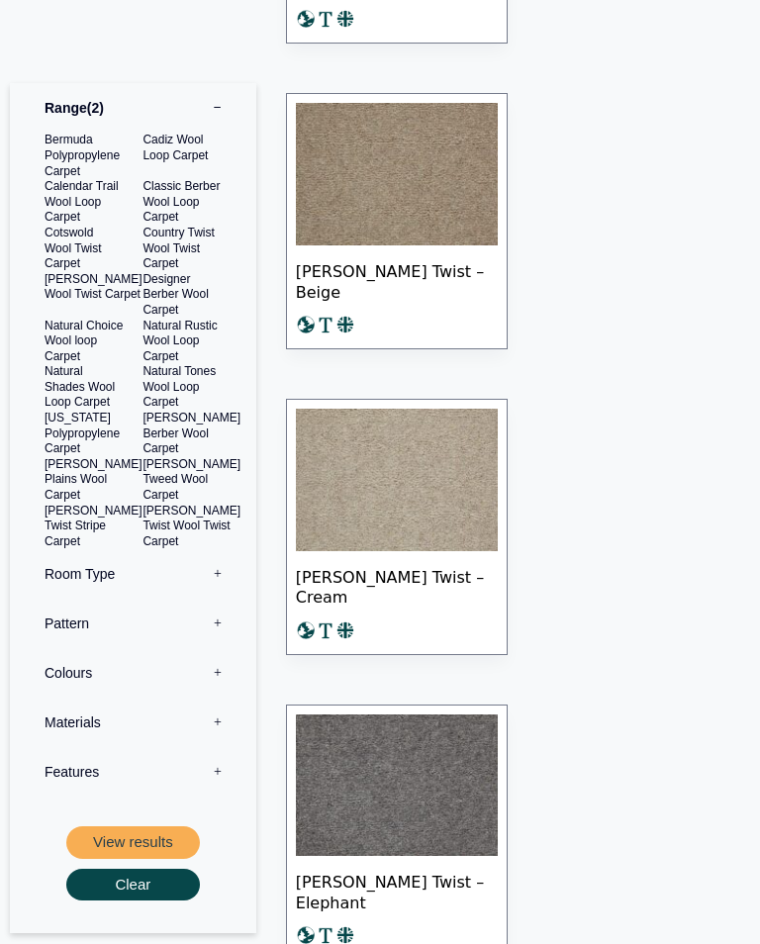
click at [132, 829] on button "View results" at bounding box center [133, 843] width 134 height 33
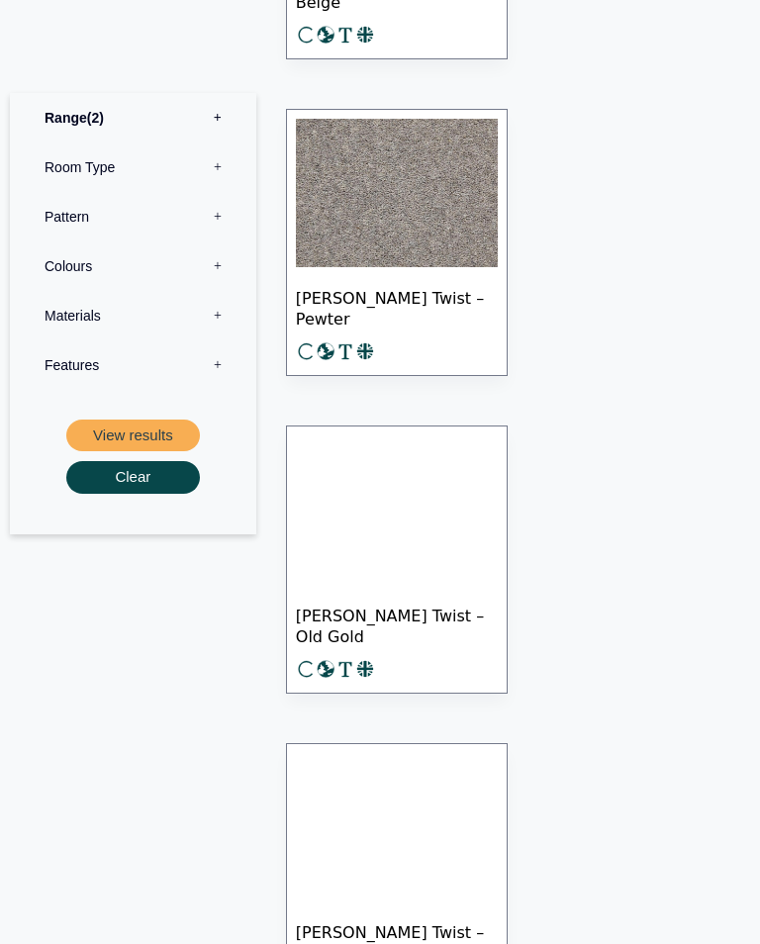
scroll to position [2993, 0]
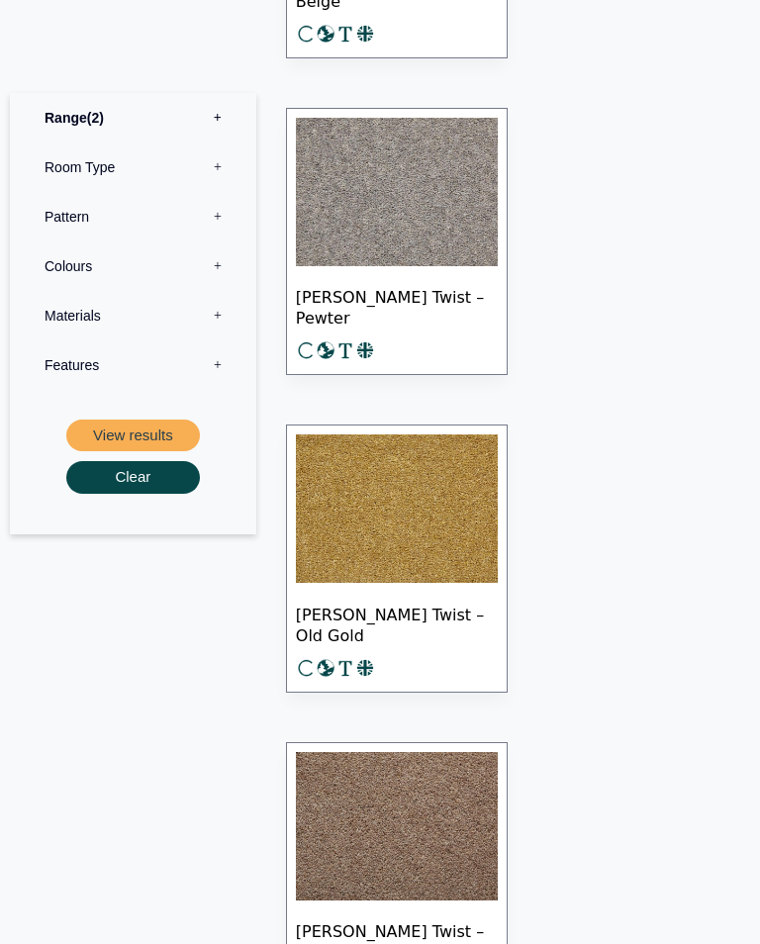
click at [54, 271] on label "Colours 0" at bounding box center [133, 265] width 217 height 49
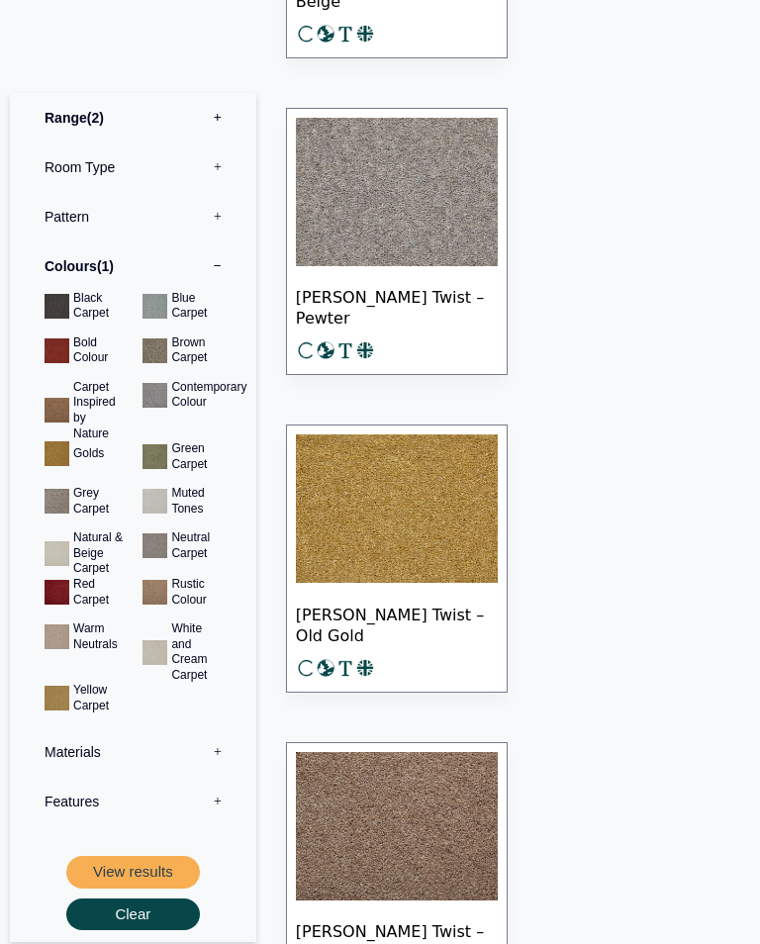
click at [87, 857] on button "View results" at bounding box center [133, 873] width 134 height 33
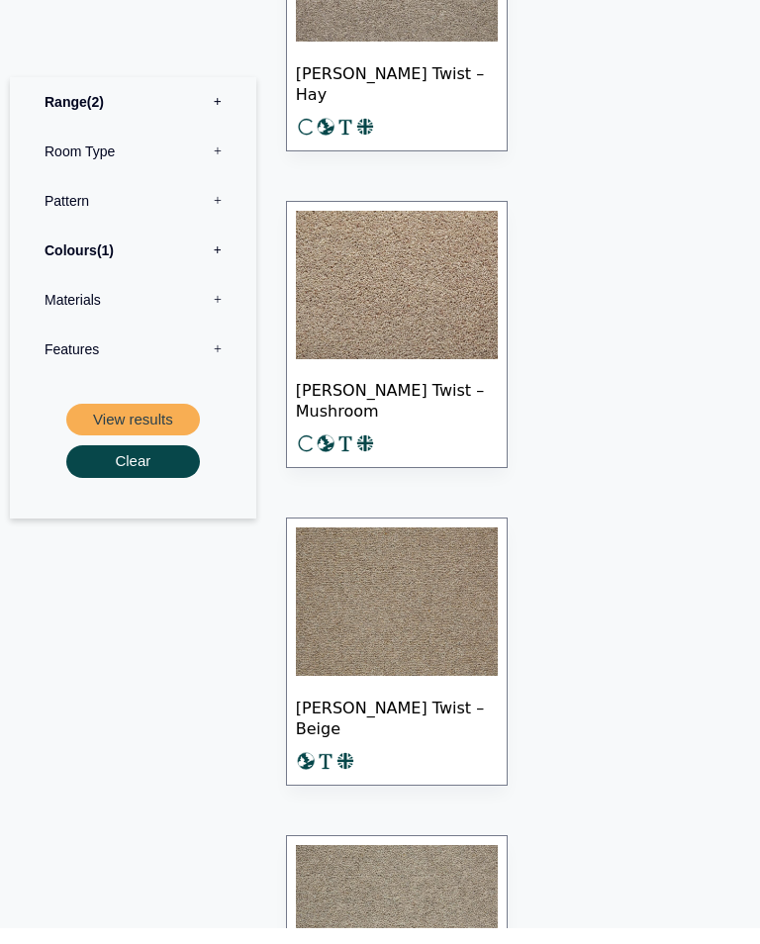
scroll to position [2914, 0]
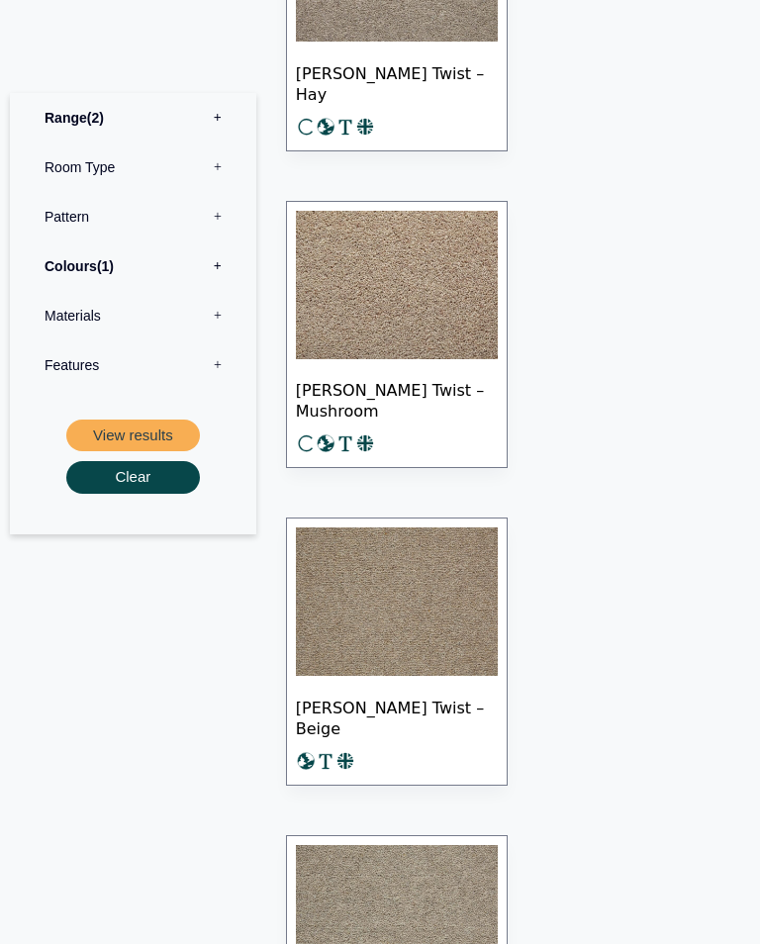
click at [59, 263] on label "Colours 1" at bounding box center [133, 265] width 217 height 49
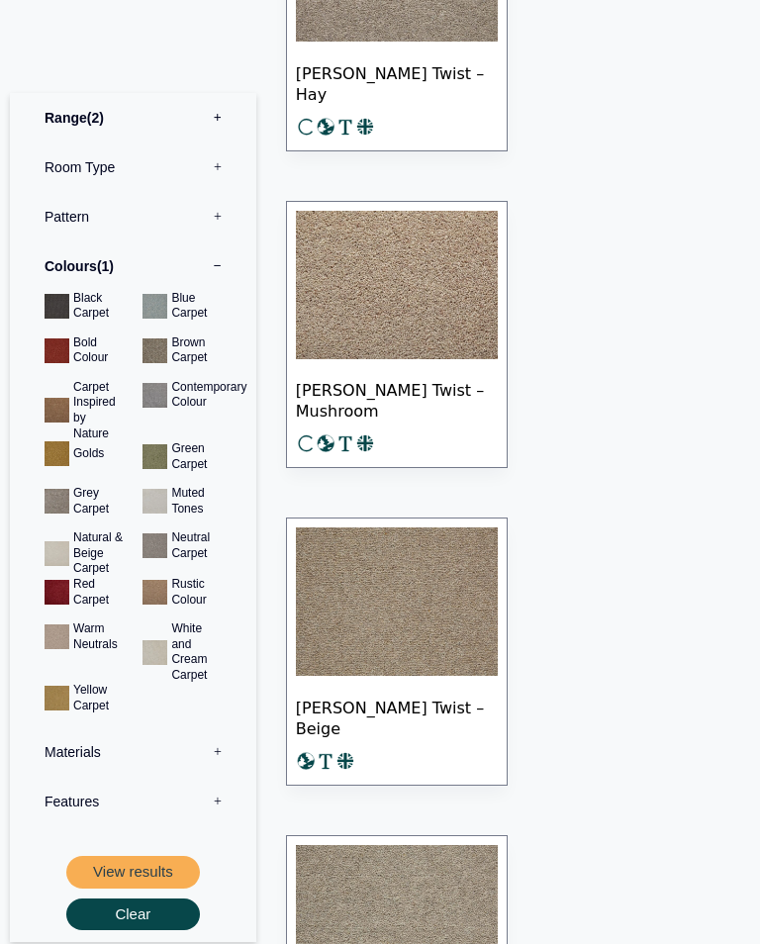
click at [89, 859] on button "View results" at bounding box center [133, 873] width 134 height 33
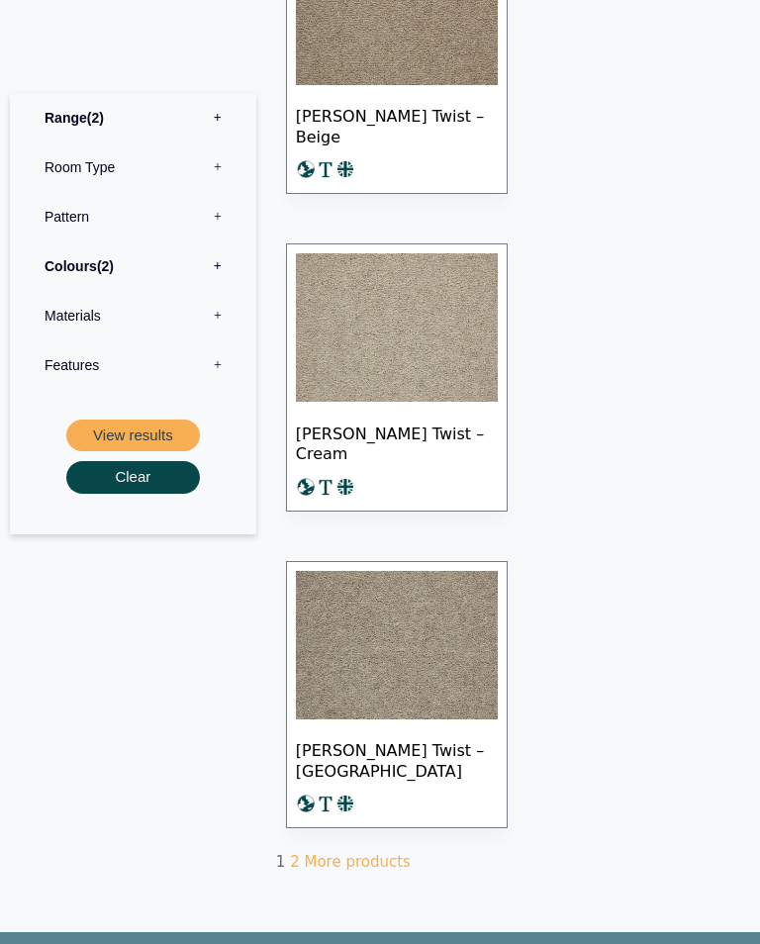
scroll to position [3630, 0]
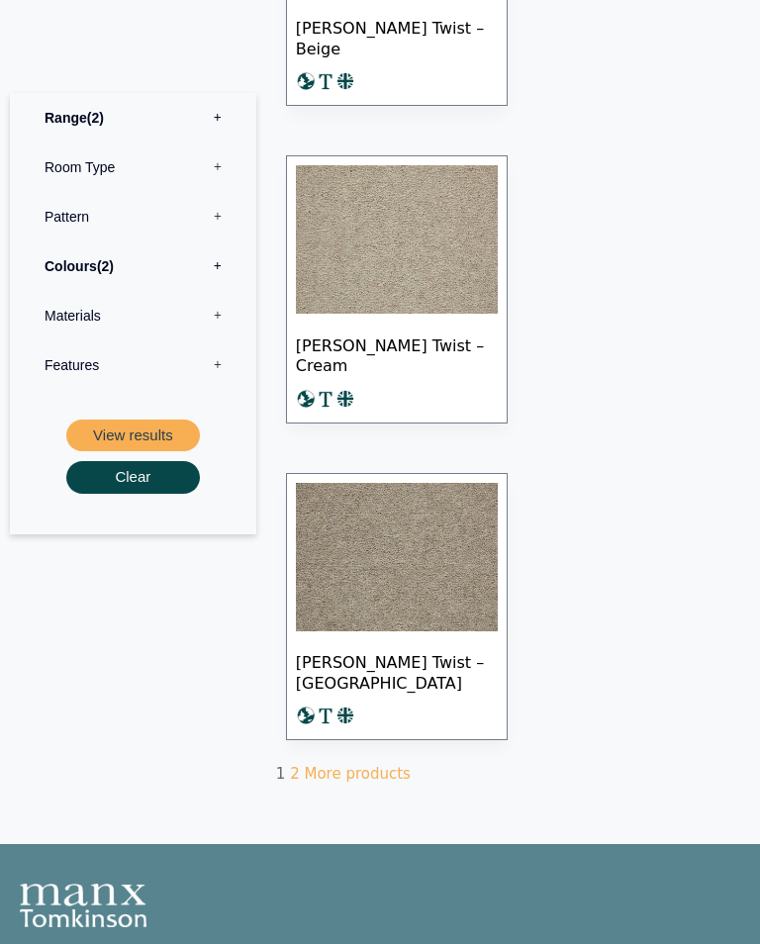
click at [327, 765] on link "More products" at bounding box center [357, 774] width 106 height 18
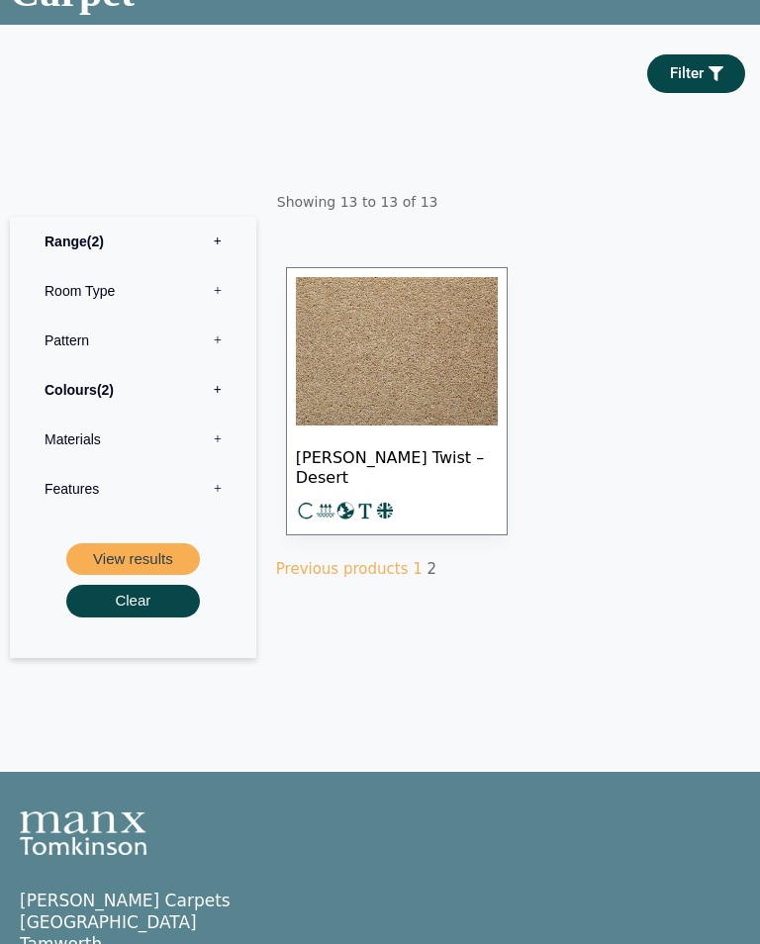
scroll to position [337, 0]
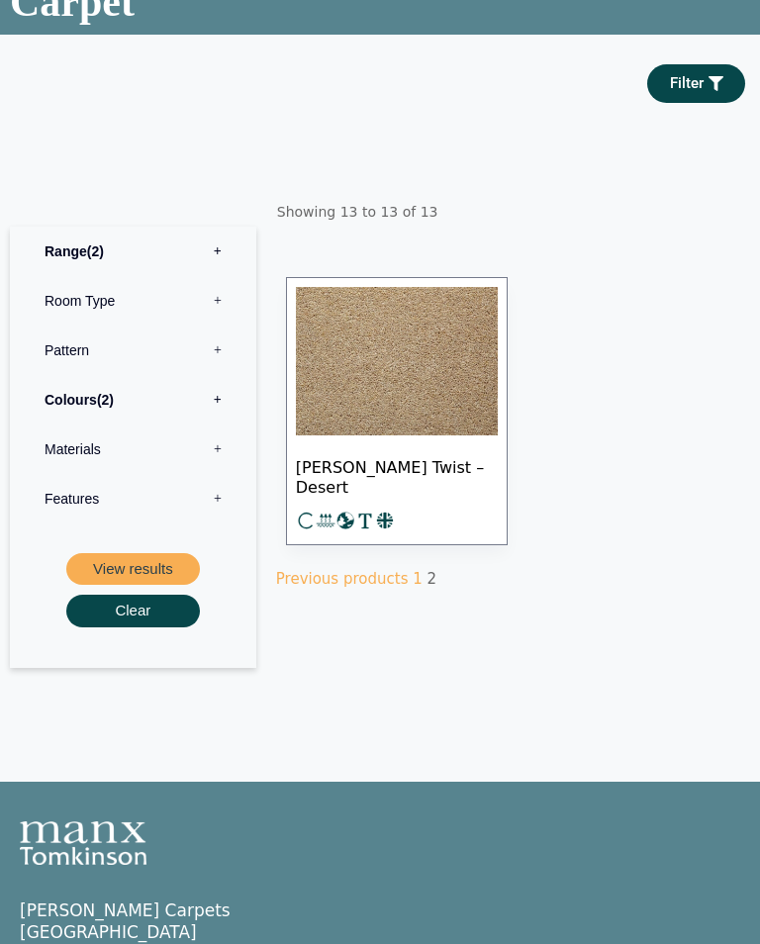
click at [311, 578] on link "Previous products" at bounding box center [342, 579] width 133 height 18
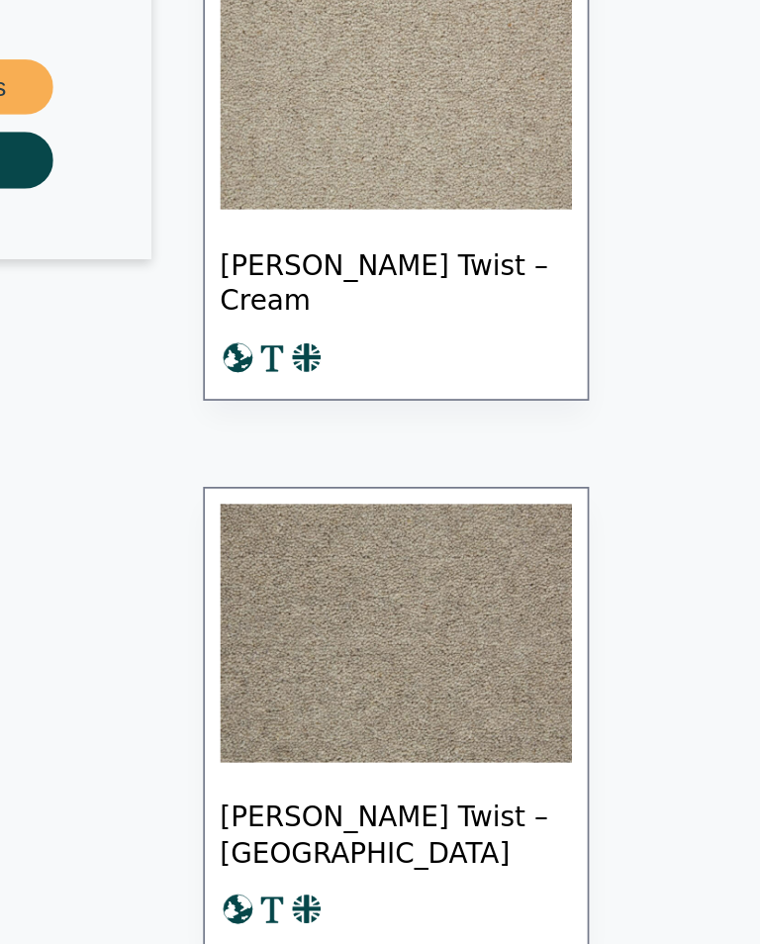
scroll to position [3438, 0]
